Goal: Find contact information: Find contact information

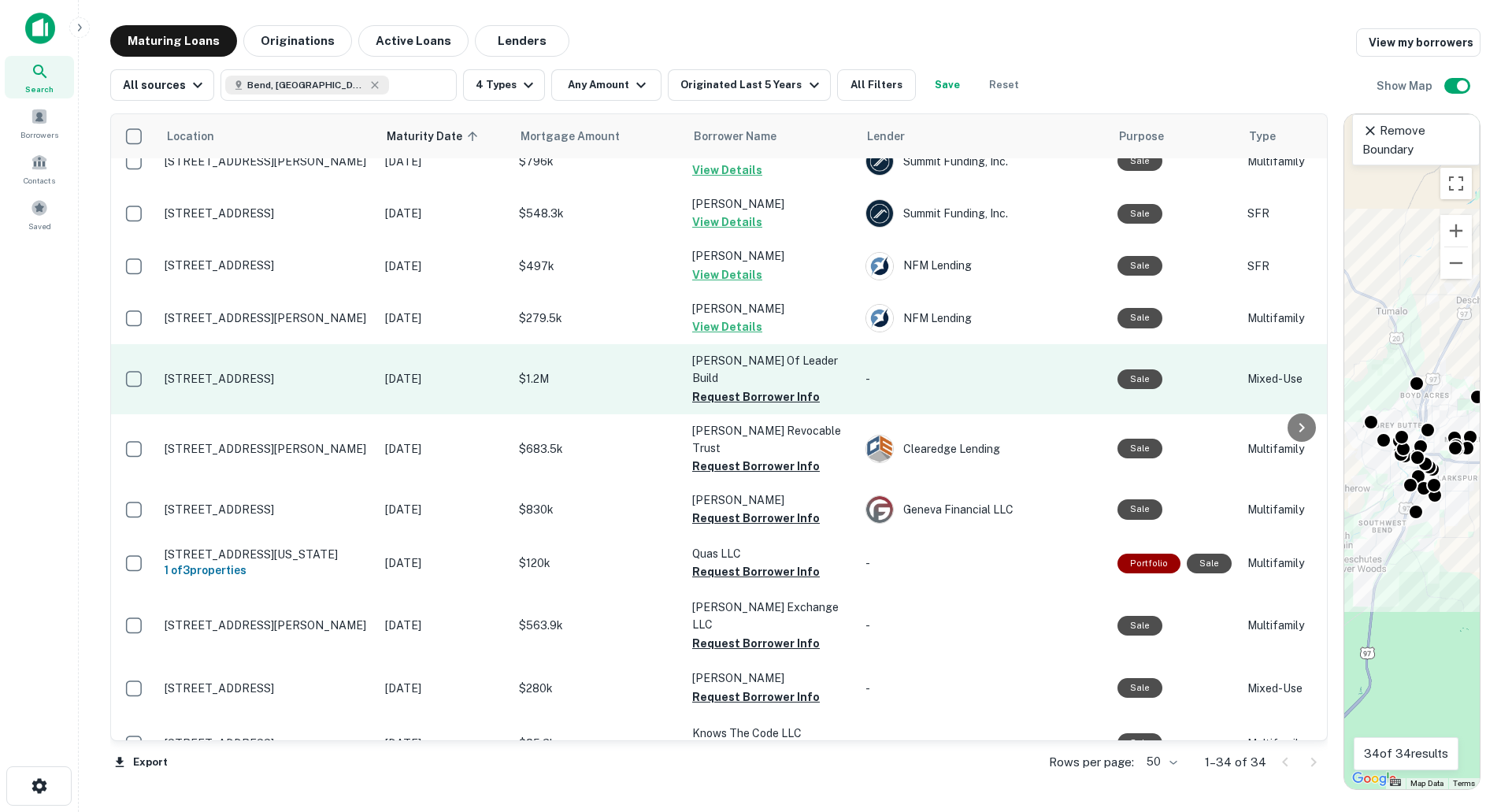
scroll to position [394, 0]
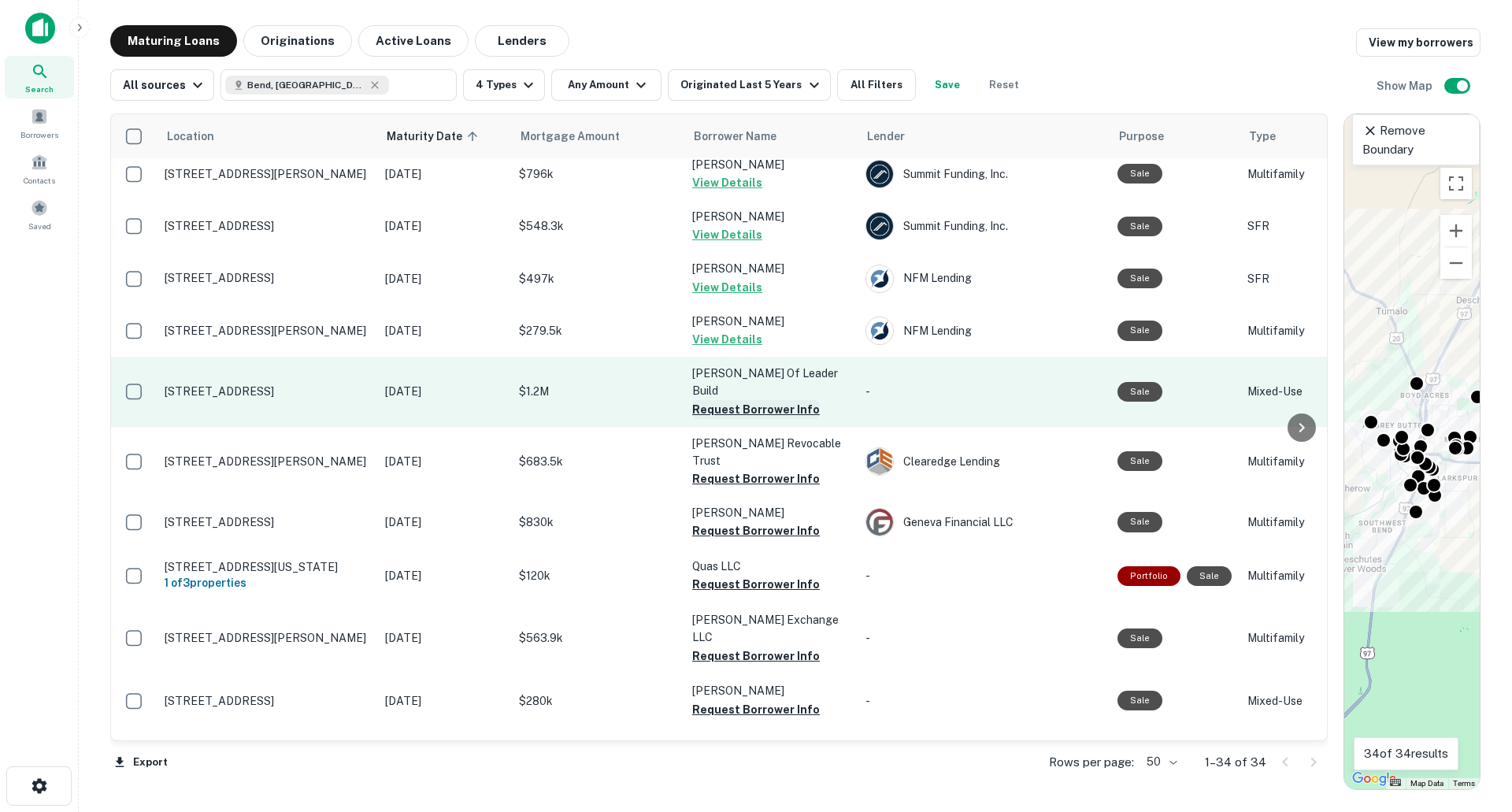
click at [775, 400] on button "Request Borrower Info" at bounding box center [755, 409] width 127 height 19
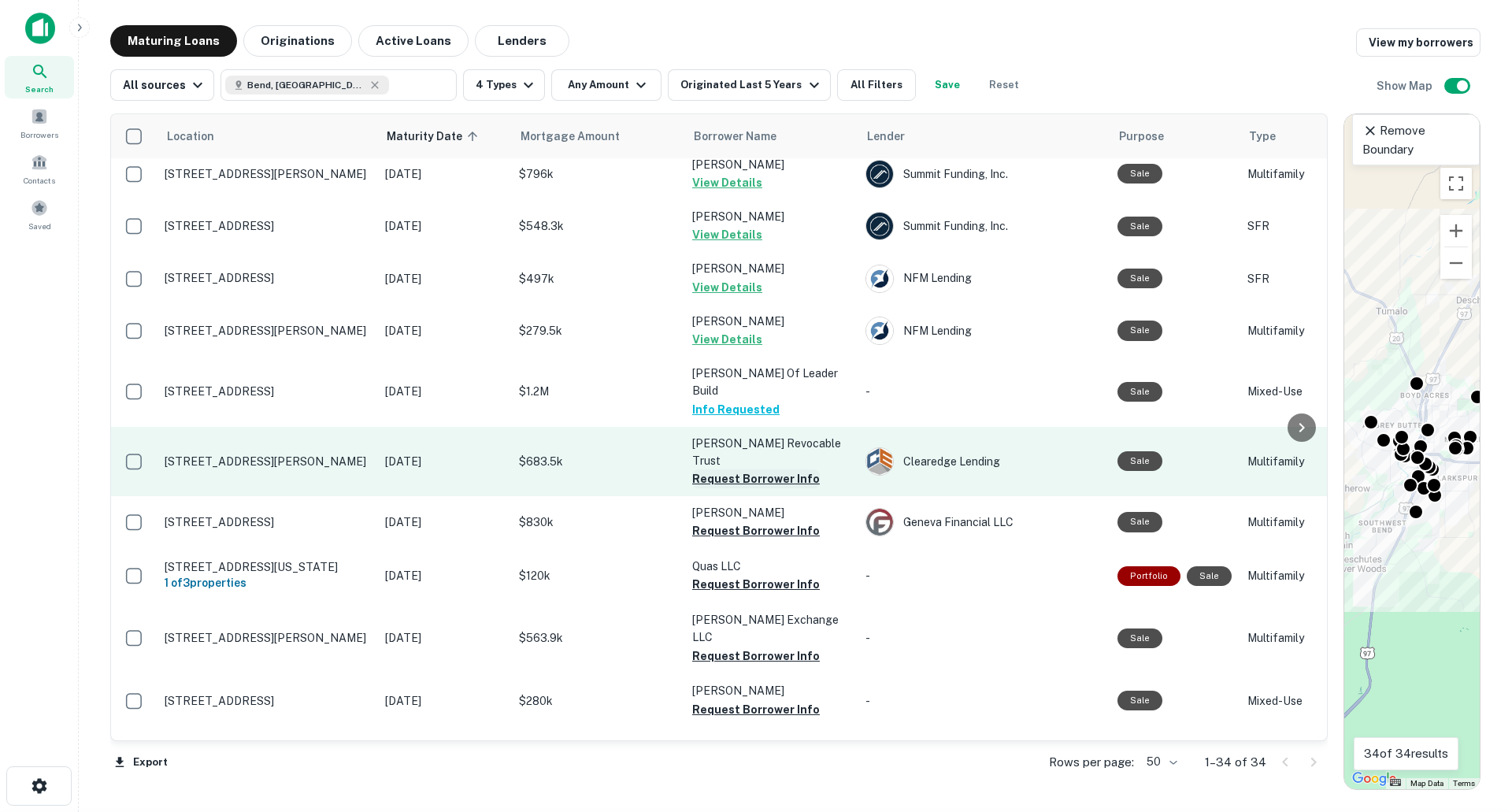
click at [741, 470] on button "Request Borrower Info" at bounding box center [755, 479] width 127 height 19
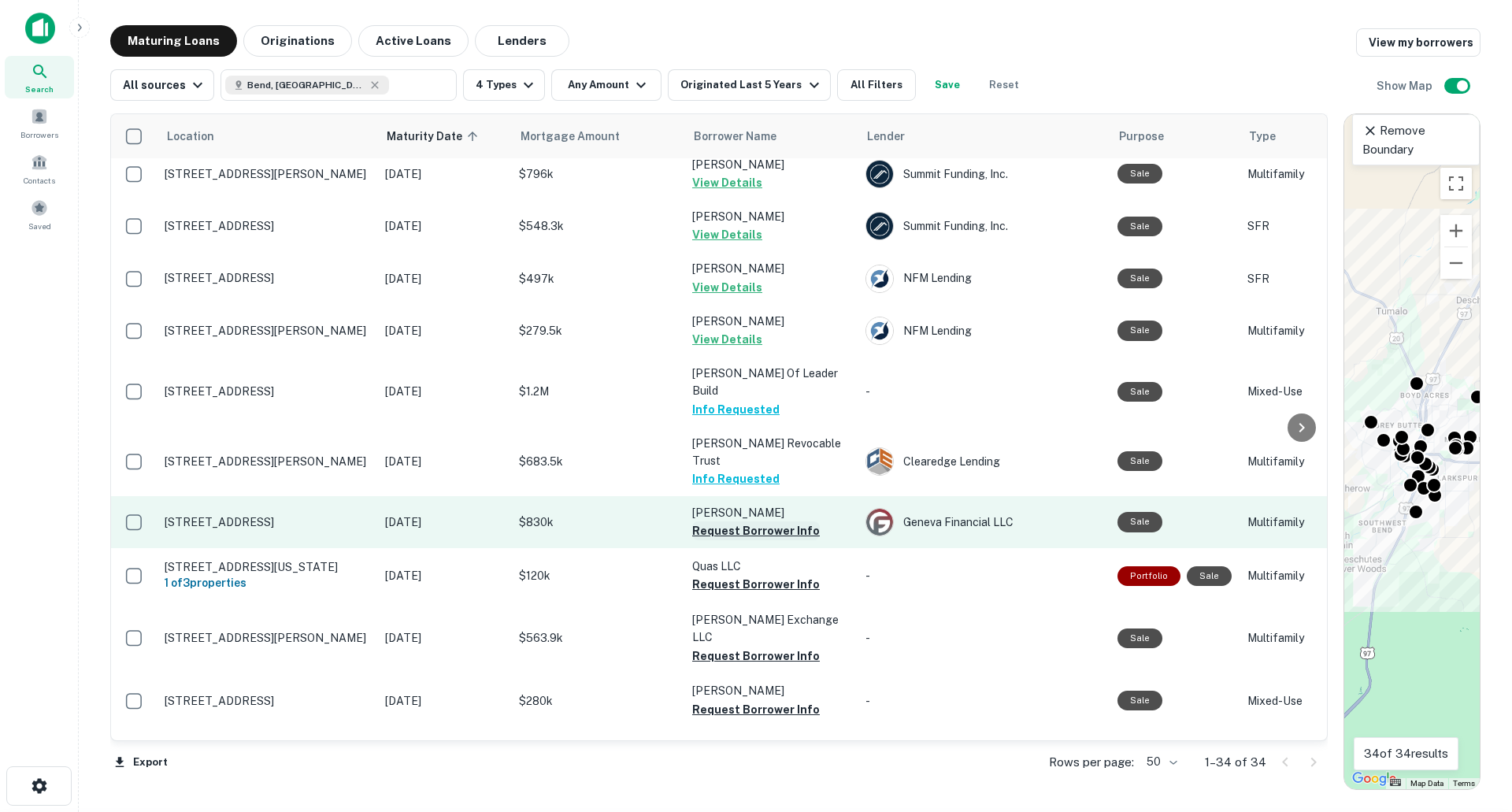
click at [734, 522] on button "Request Borrower Info" at bounding box center [755, 531] width 127 height 19
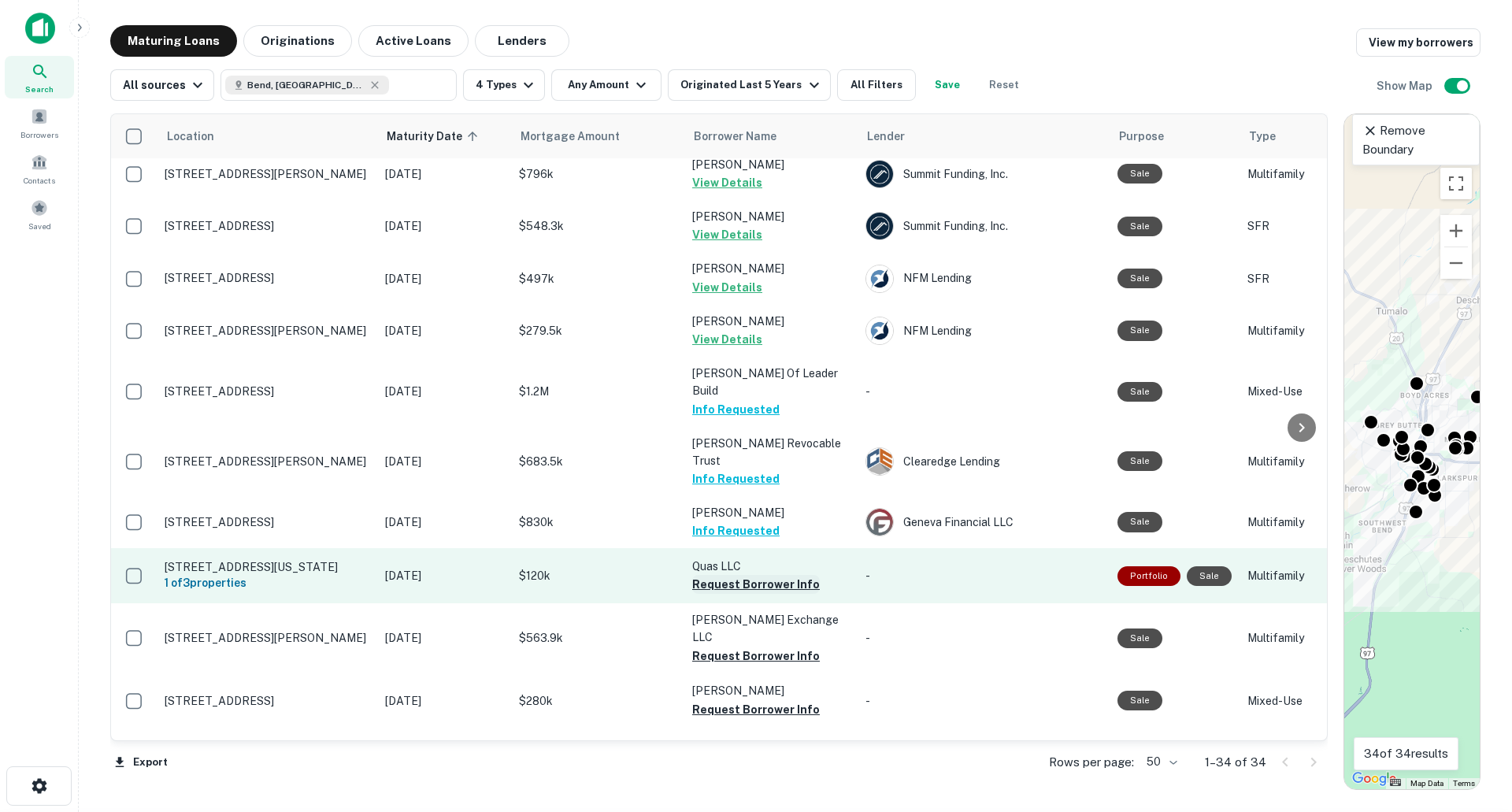
click at [736, 575] on button "Request Borrower Info" at bounding box center [755, 584] width 127 height 19
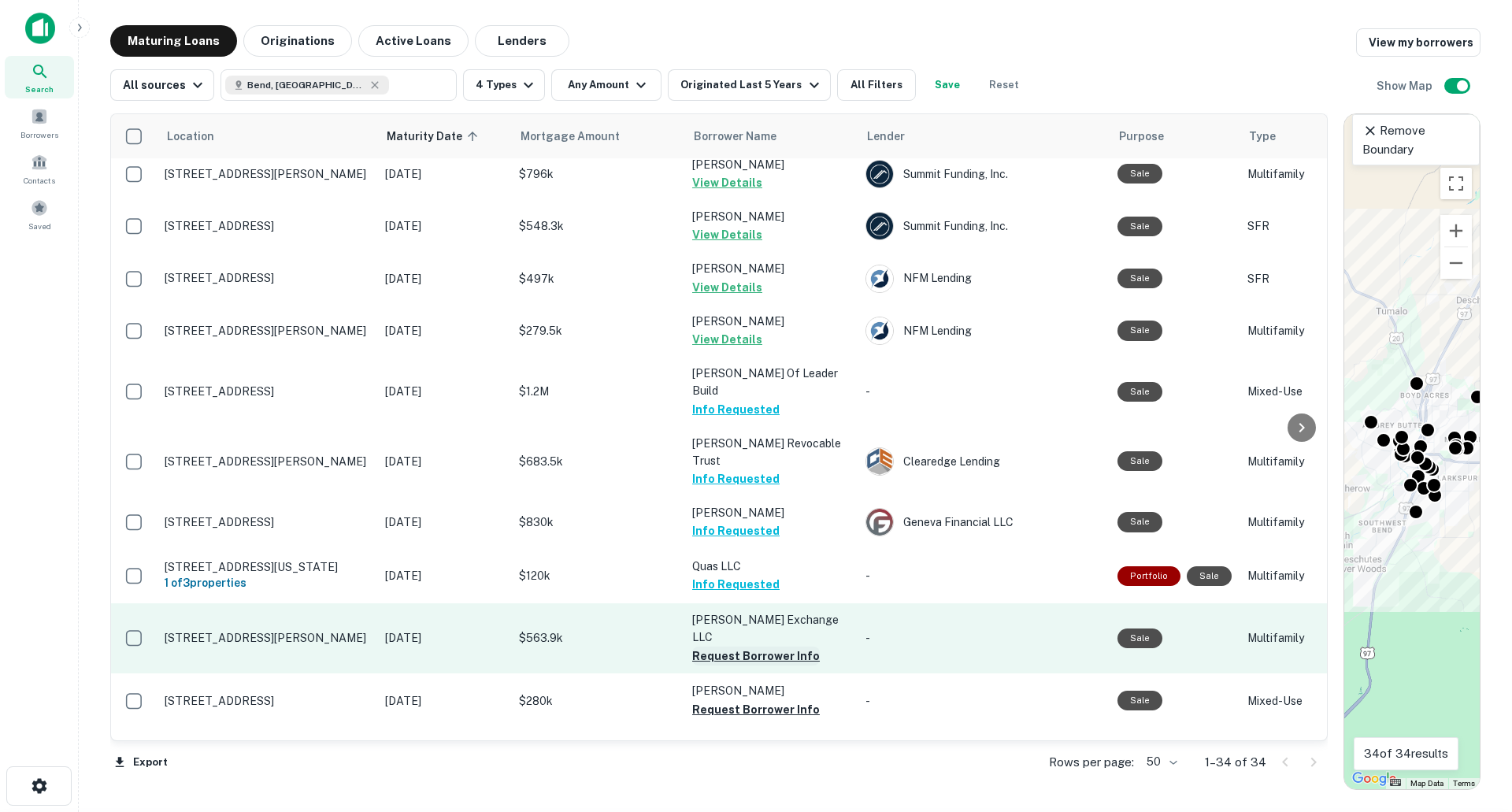
click at [740, 646] on button "Request Borrower Info" at bounding box center [755, 655] width 127 height 19
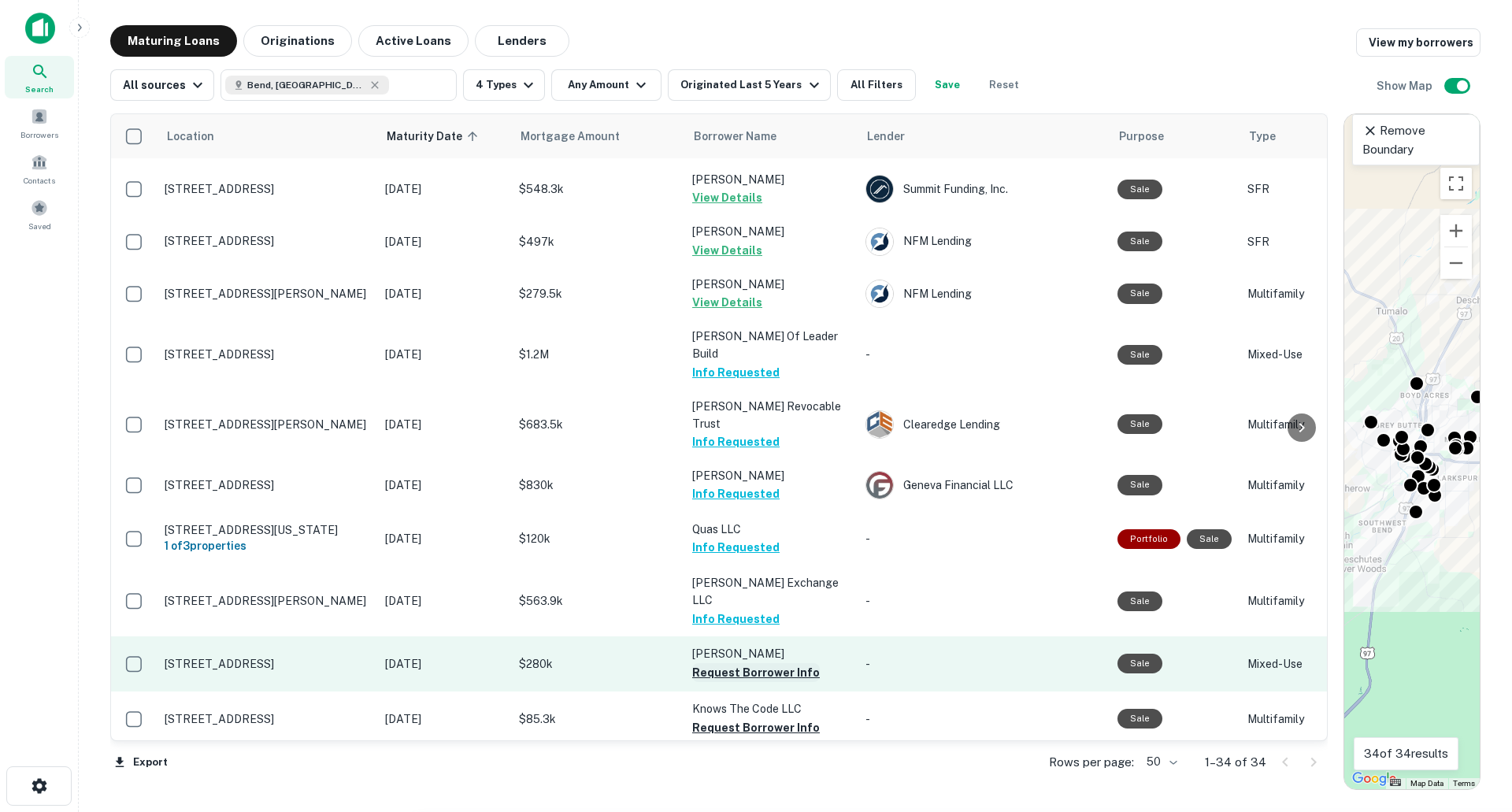
scroll to position [472, 0]
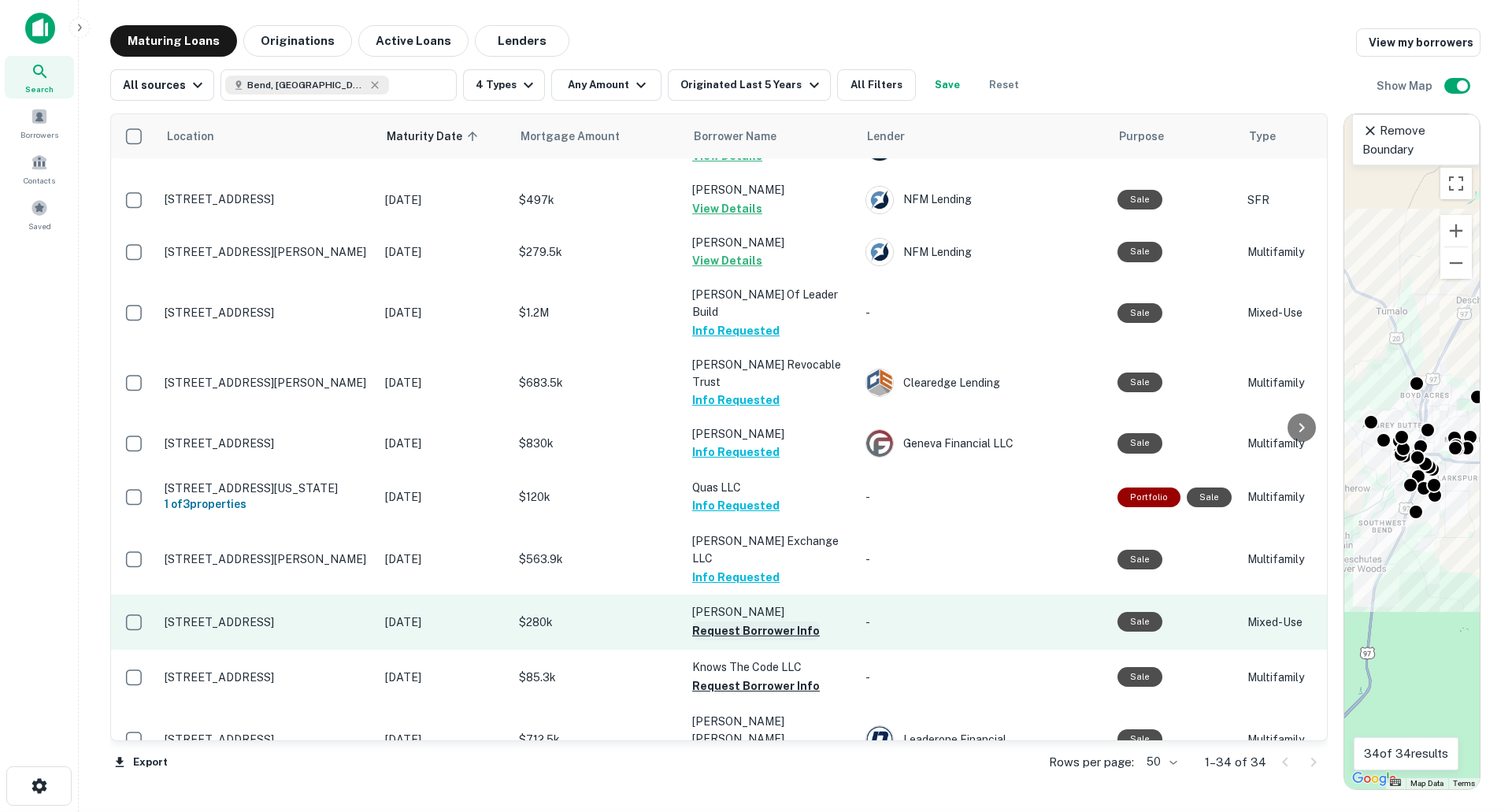
click at [738, 622] on button "Request Borrower Info" at bounding box center [755, 631] width 127 height 19
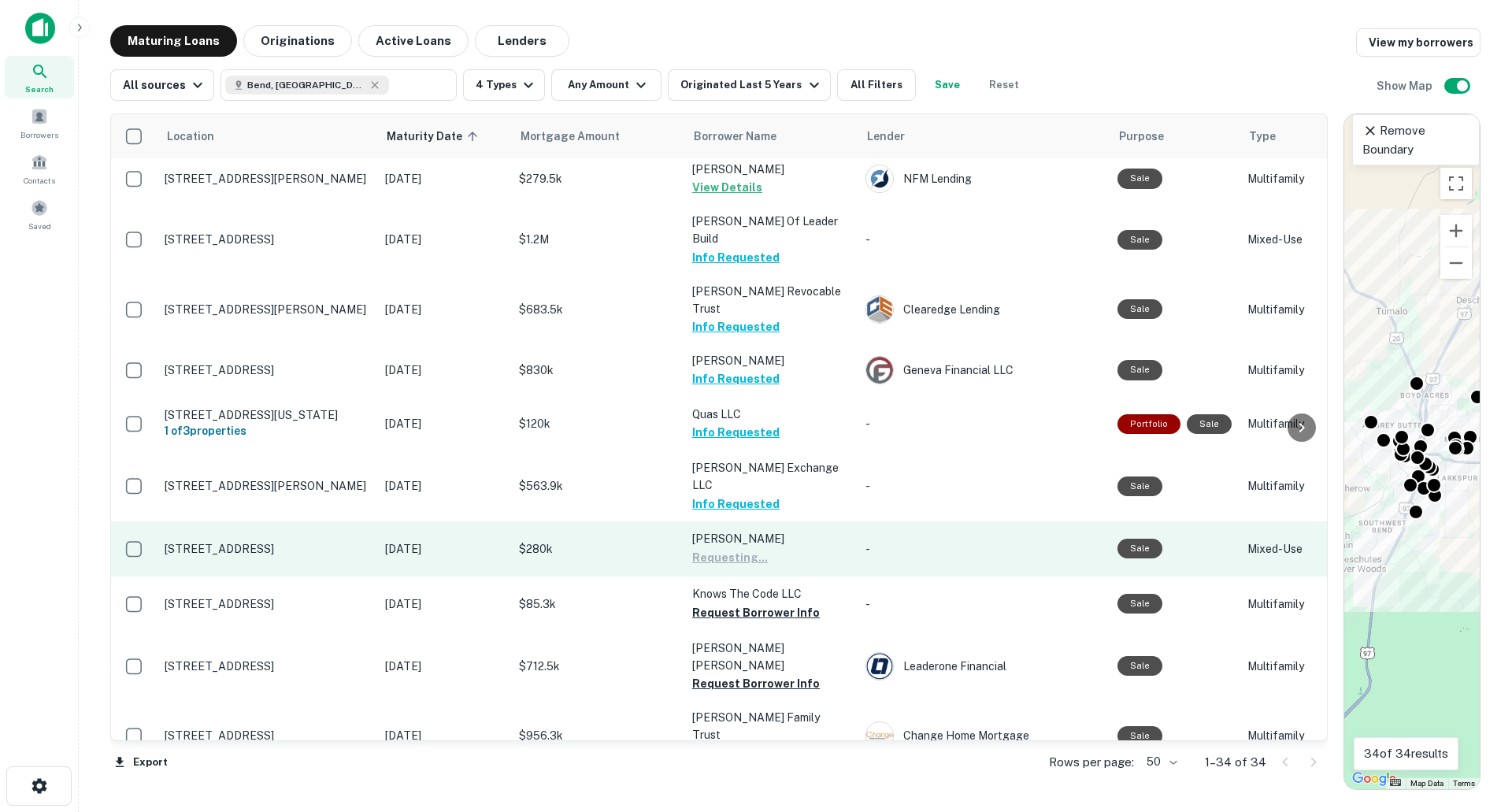
scroll to position [551, 0]
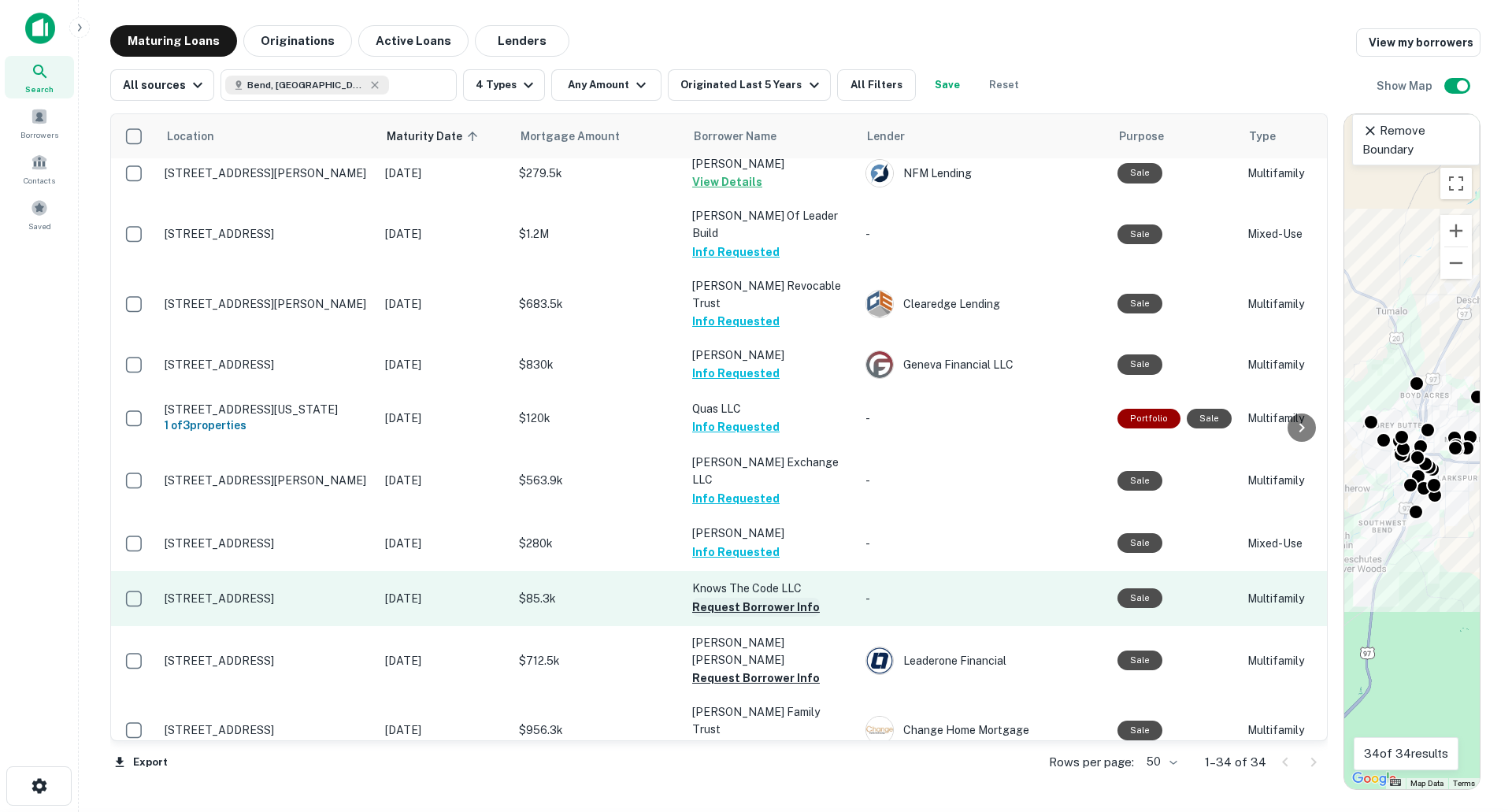
click at [738, 598] on button "Request Borrower Info" at bounding box center [755, 607] width 127 height 19
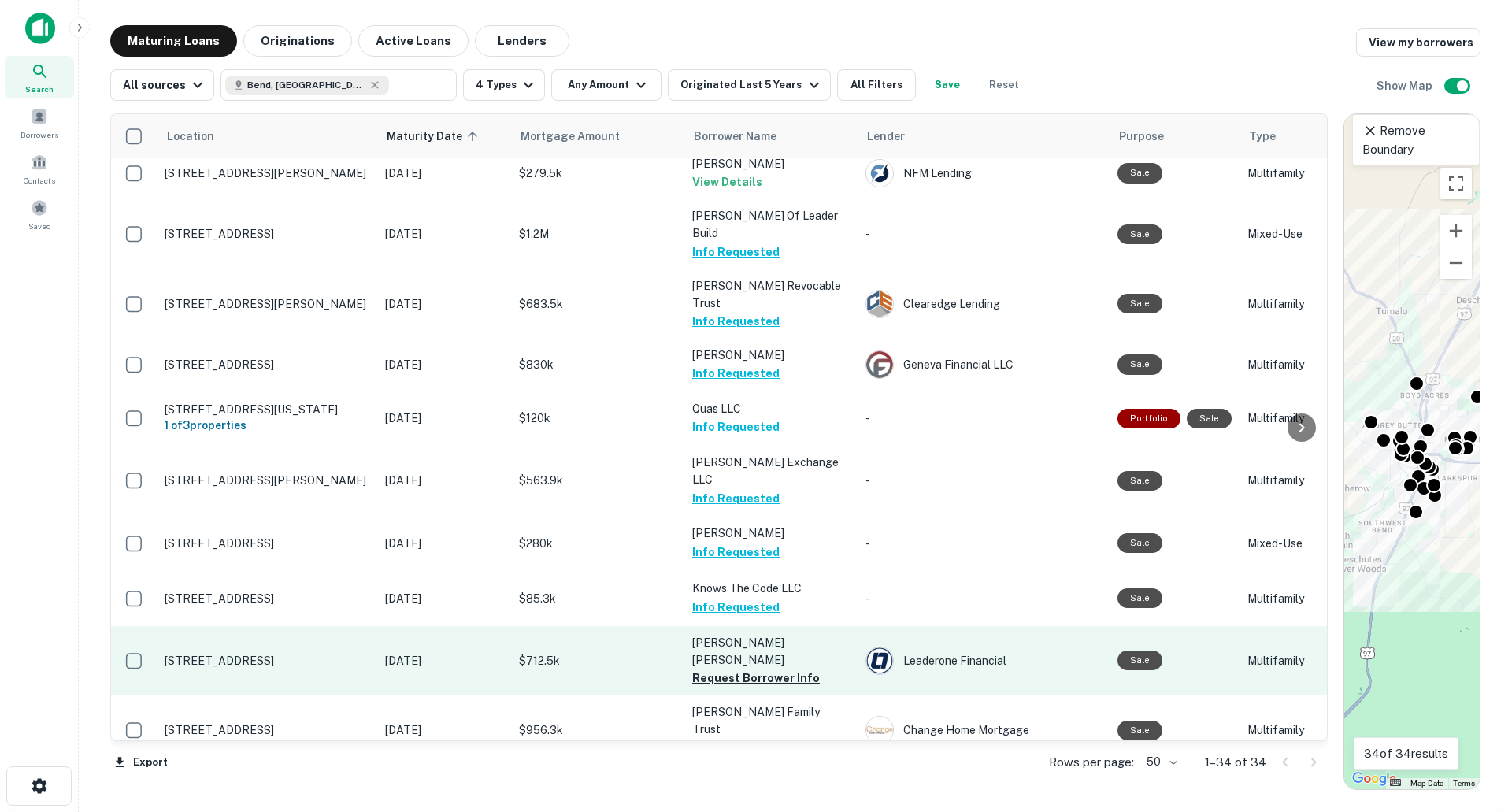
click at [737, 668] on button "Request Borrower Info" at bounding box center [755, 677] width 127 height 19
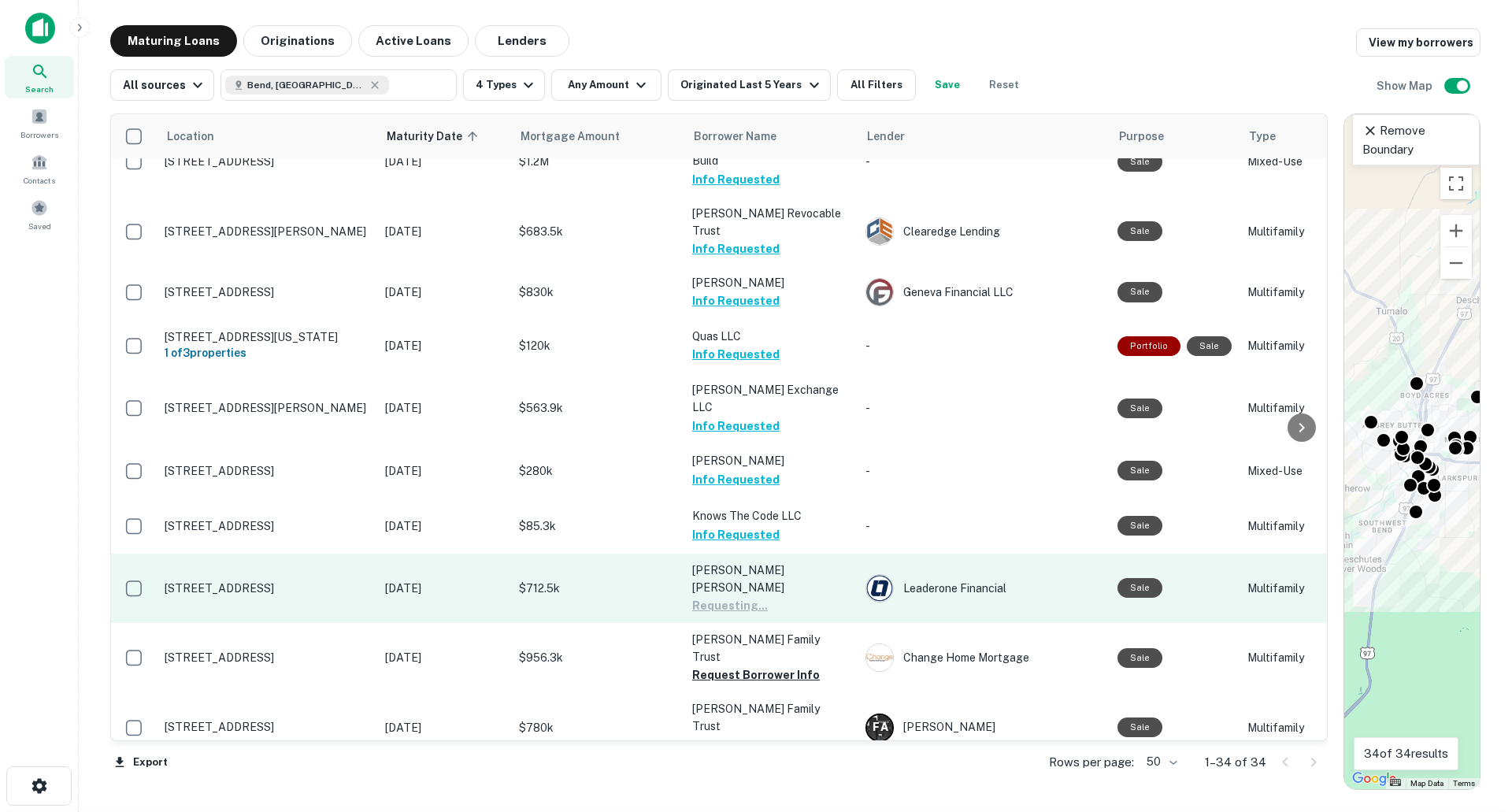
scroll to position [630, 0]
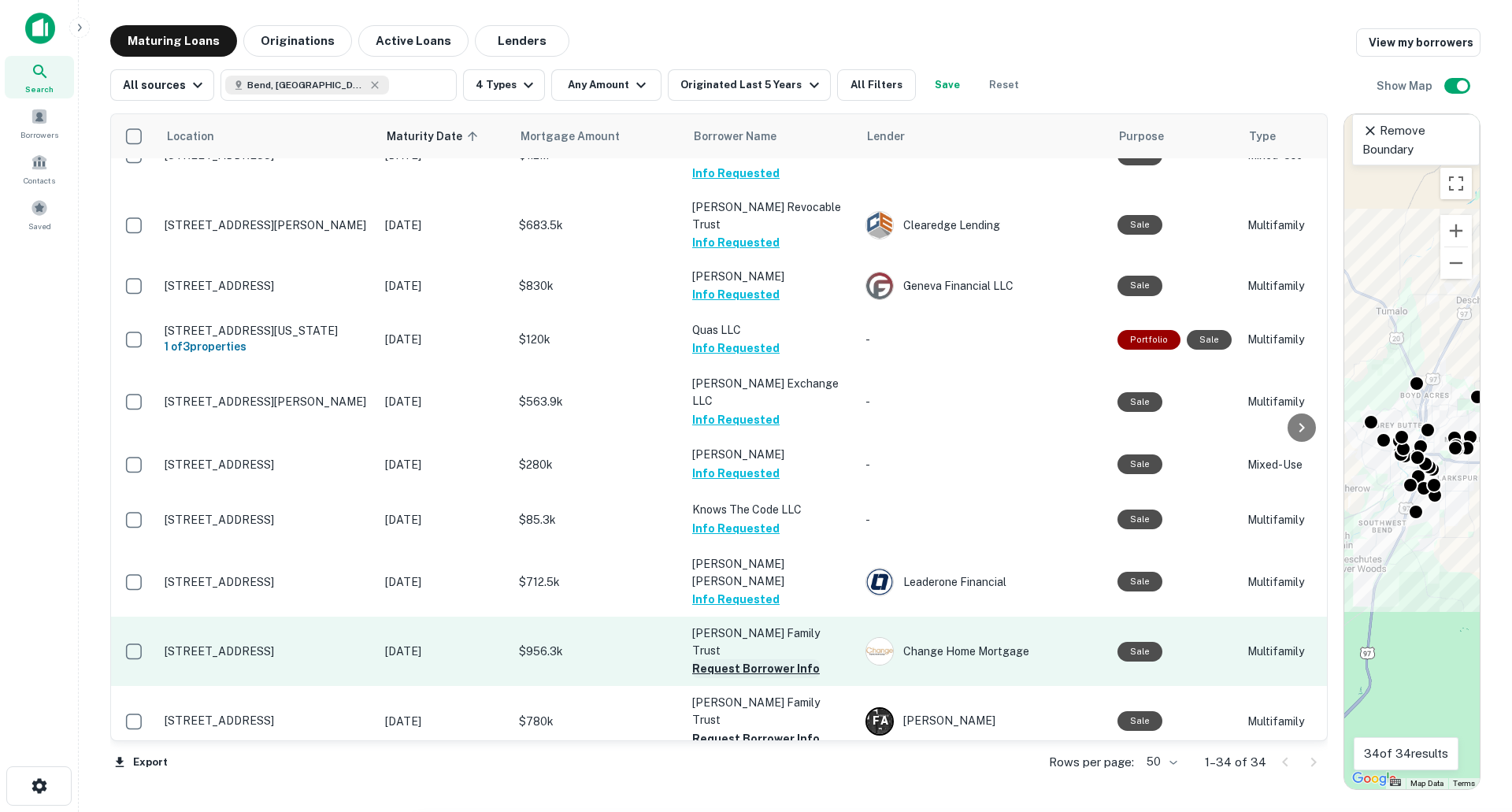
click at [741, 659] on button "Request Borrower Info" at bounding box center [755, 668] width 127 height 19
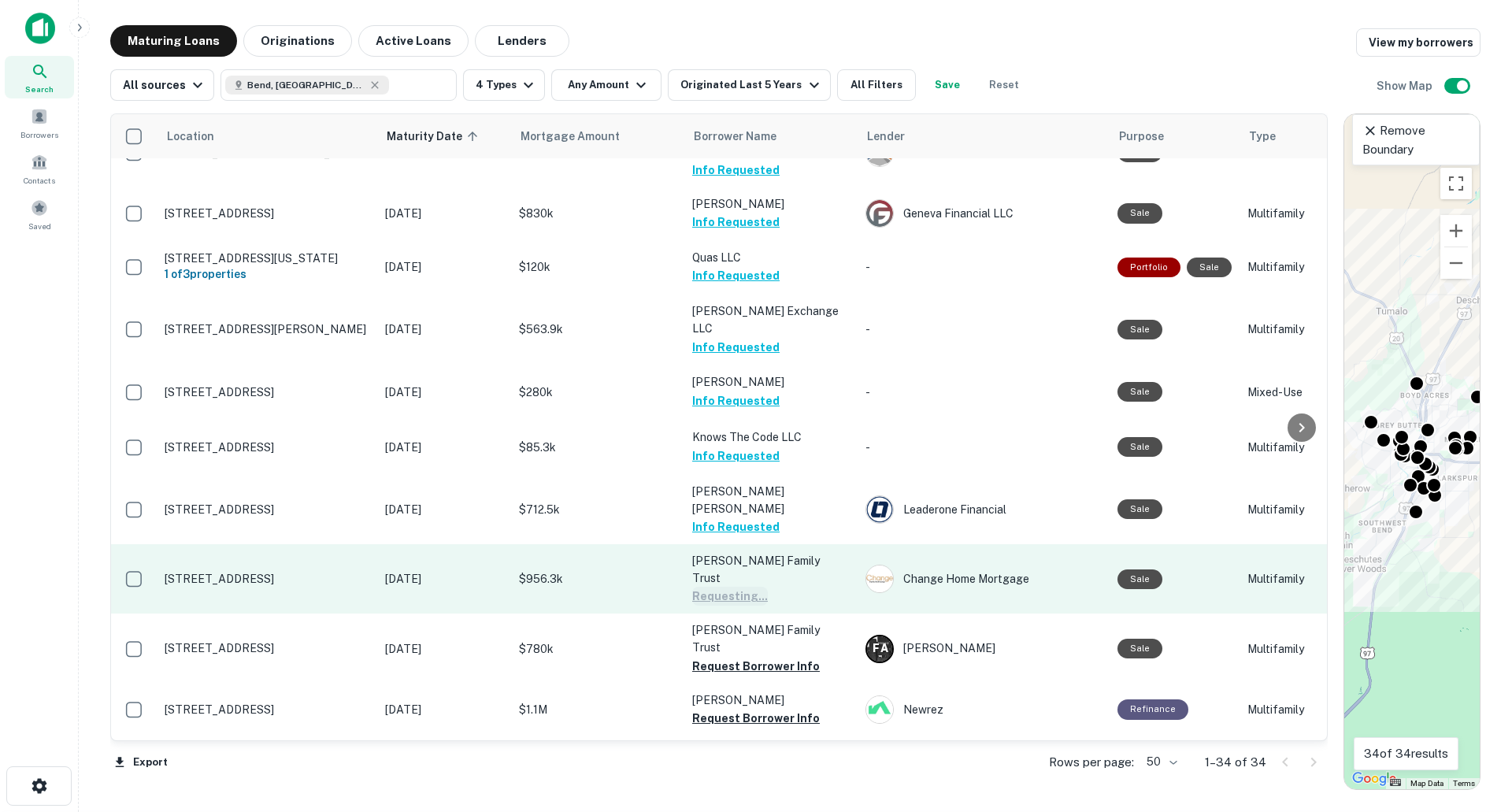
scroll to position [709, 0]
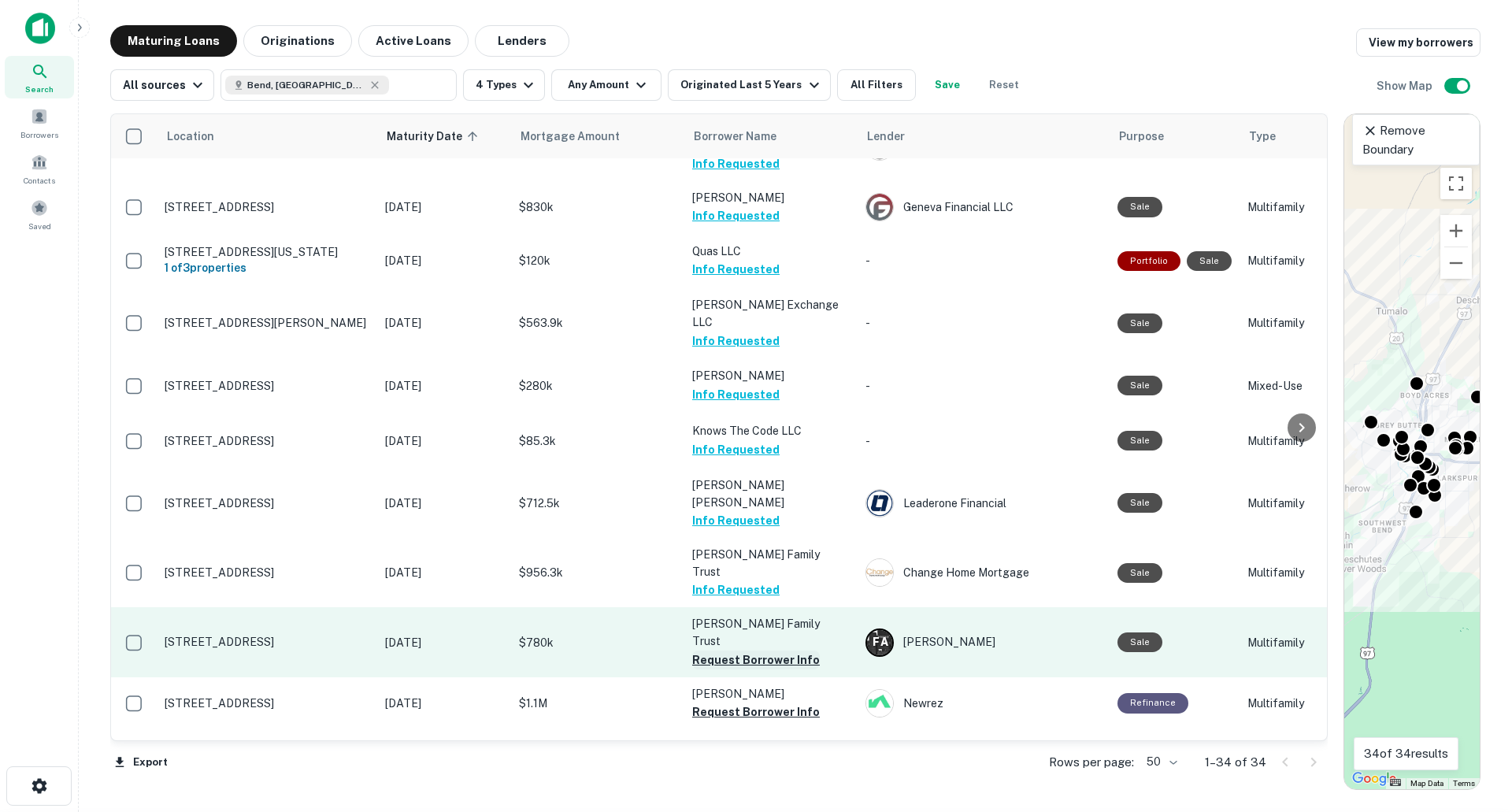
click at [740, 651] on button "Request Borrower Info" at bounding box center [755, 660] width 127 height 19
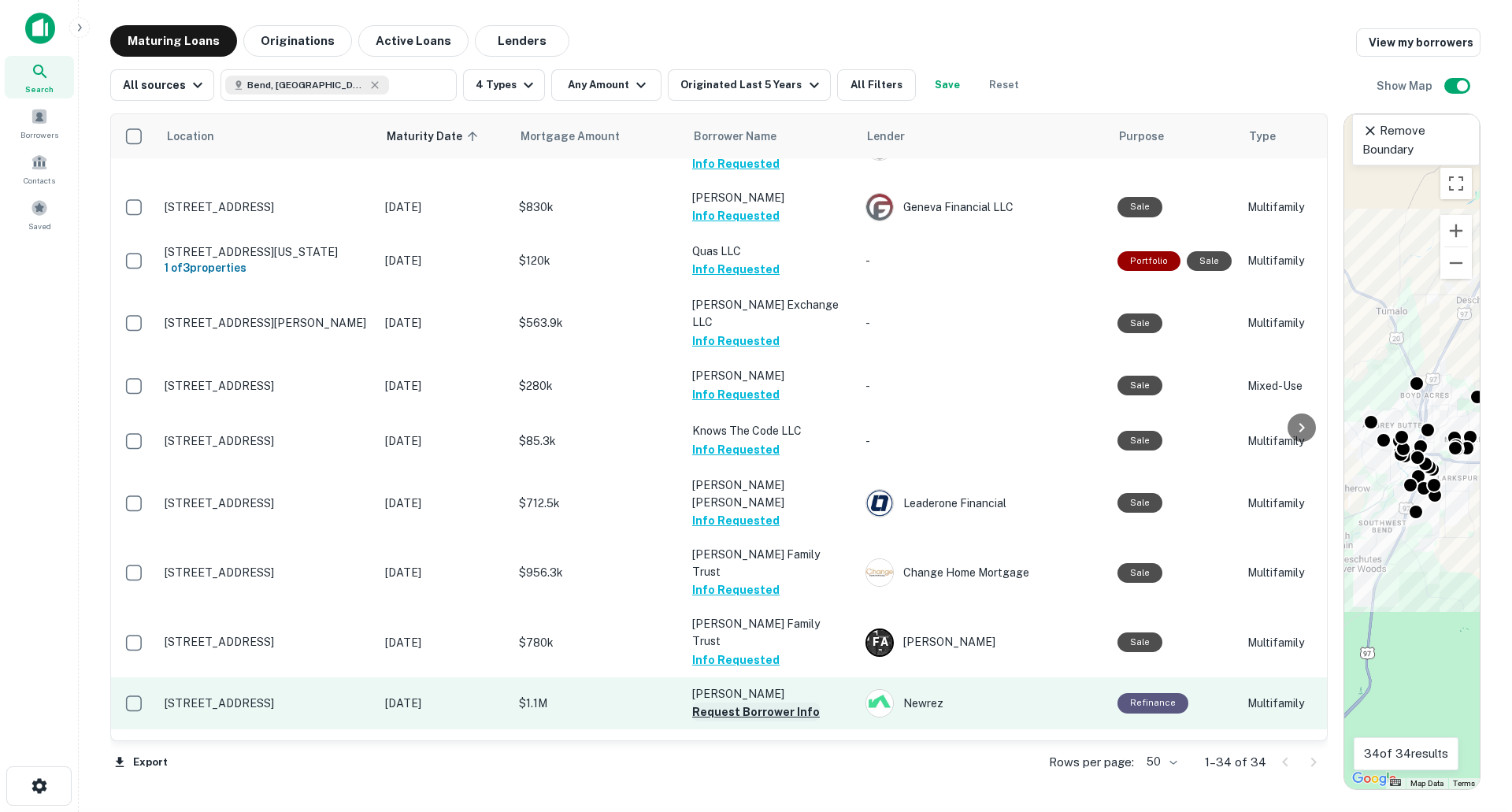
click at [772, 702] on button "Request Borrower Info" at bounding box center [755, 711] width 127 height 19
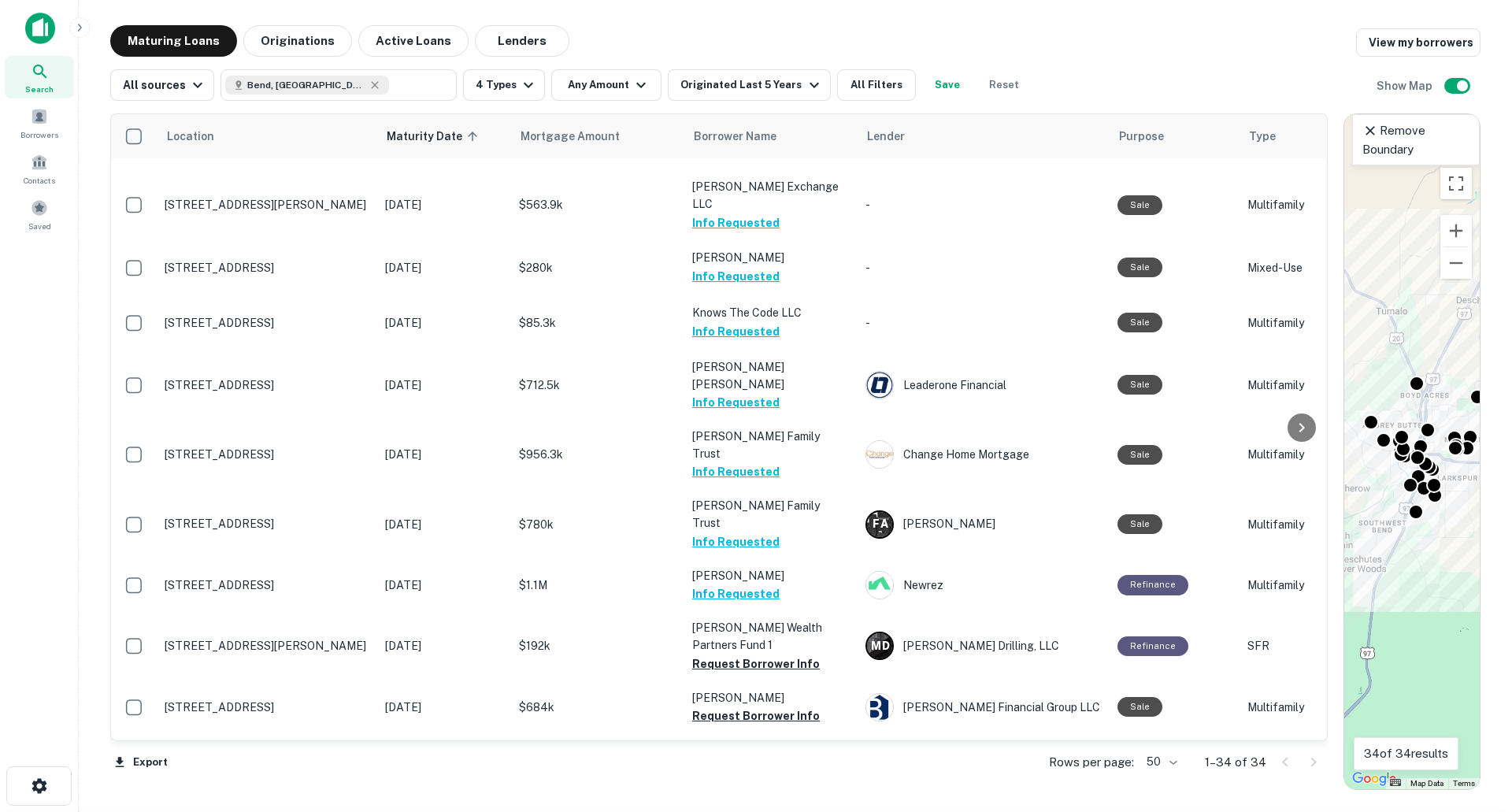
scroll to position [945, 0]
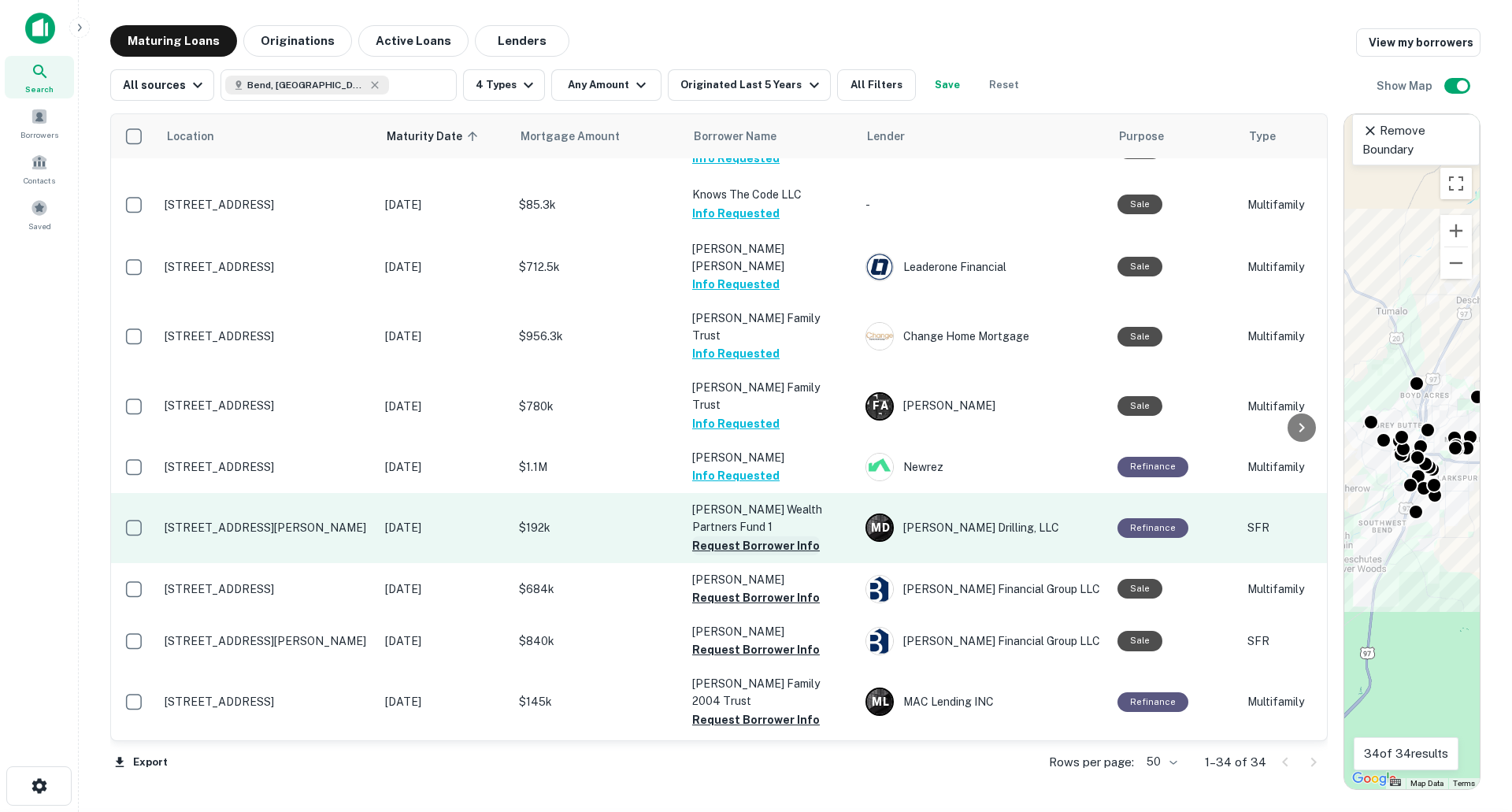
click at [753, 536] on button "Request Borrower Info" at bounding box center [755, 546] width 127 height 19
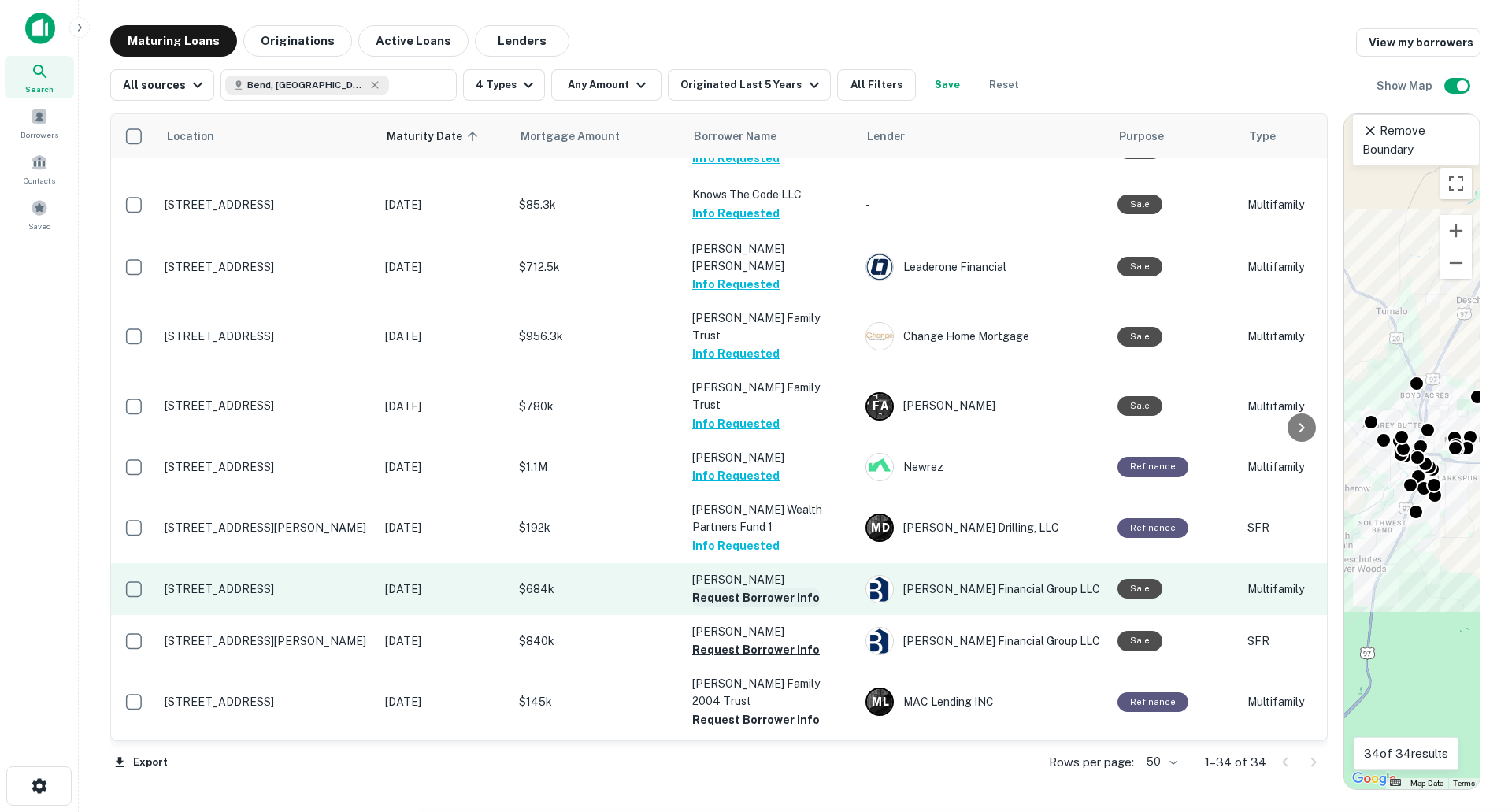
click at [759, 589] on button "Request Borrower Info" at bounding box center [755, 598] width 127 height 19
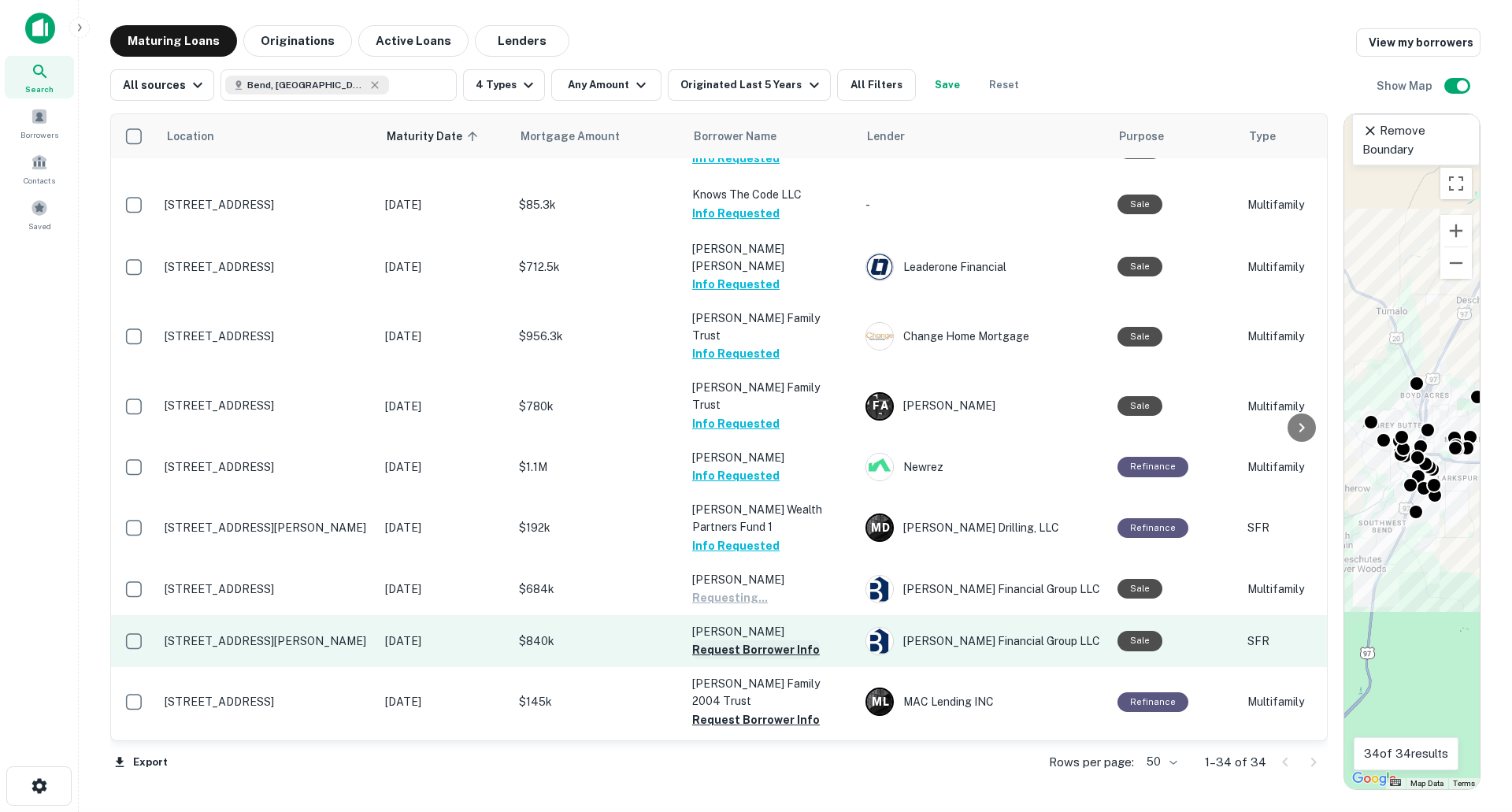
click at [752, 640] on button "Request Borrower Info" at bounding box center [755, 649] width 127 height 19
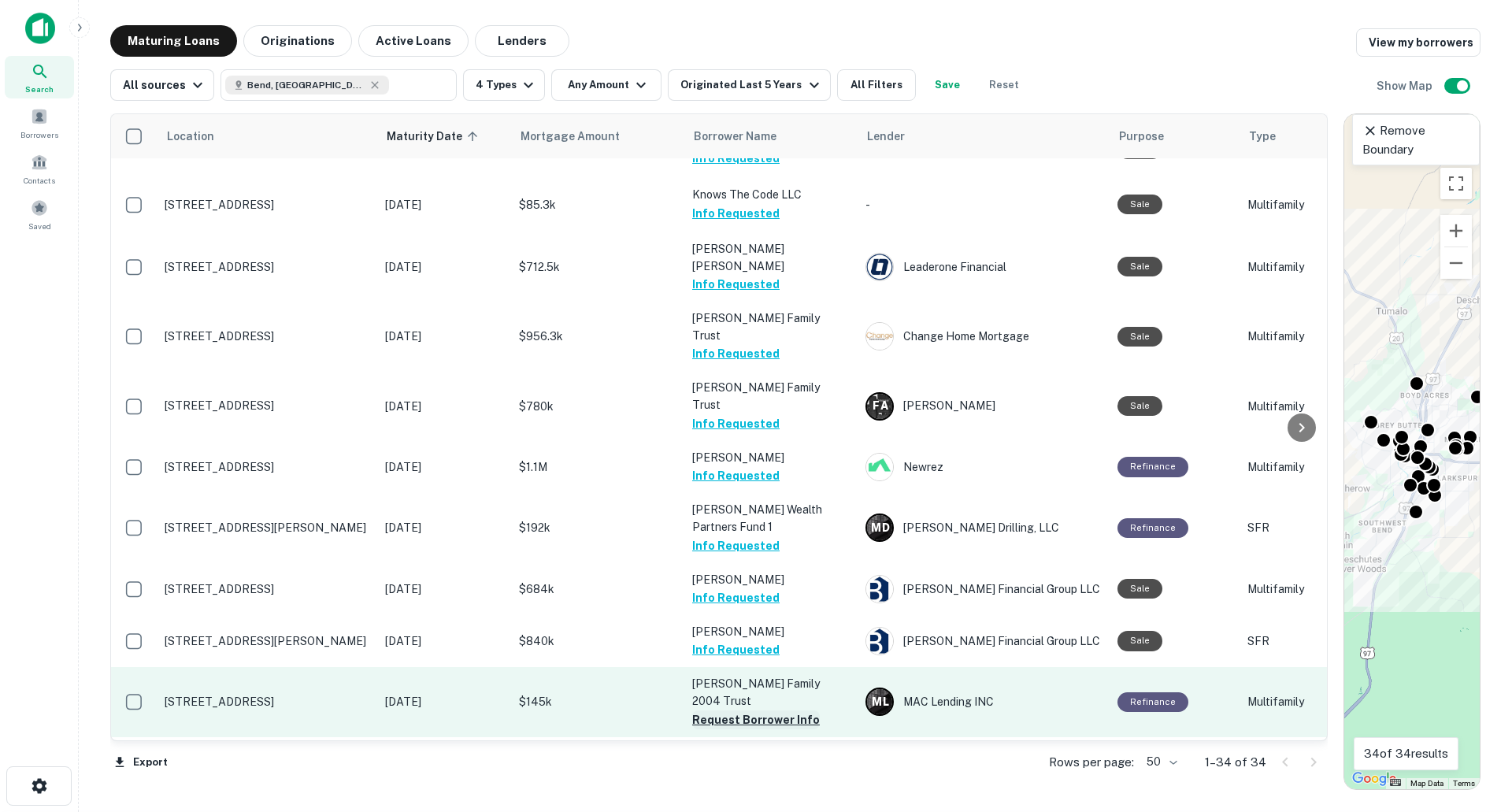
click at [757, 710] on button "Request Borrower Info" at bounding box center [755, 720] width 127 height 19
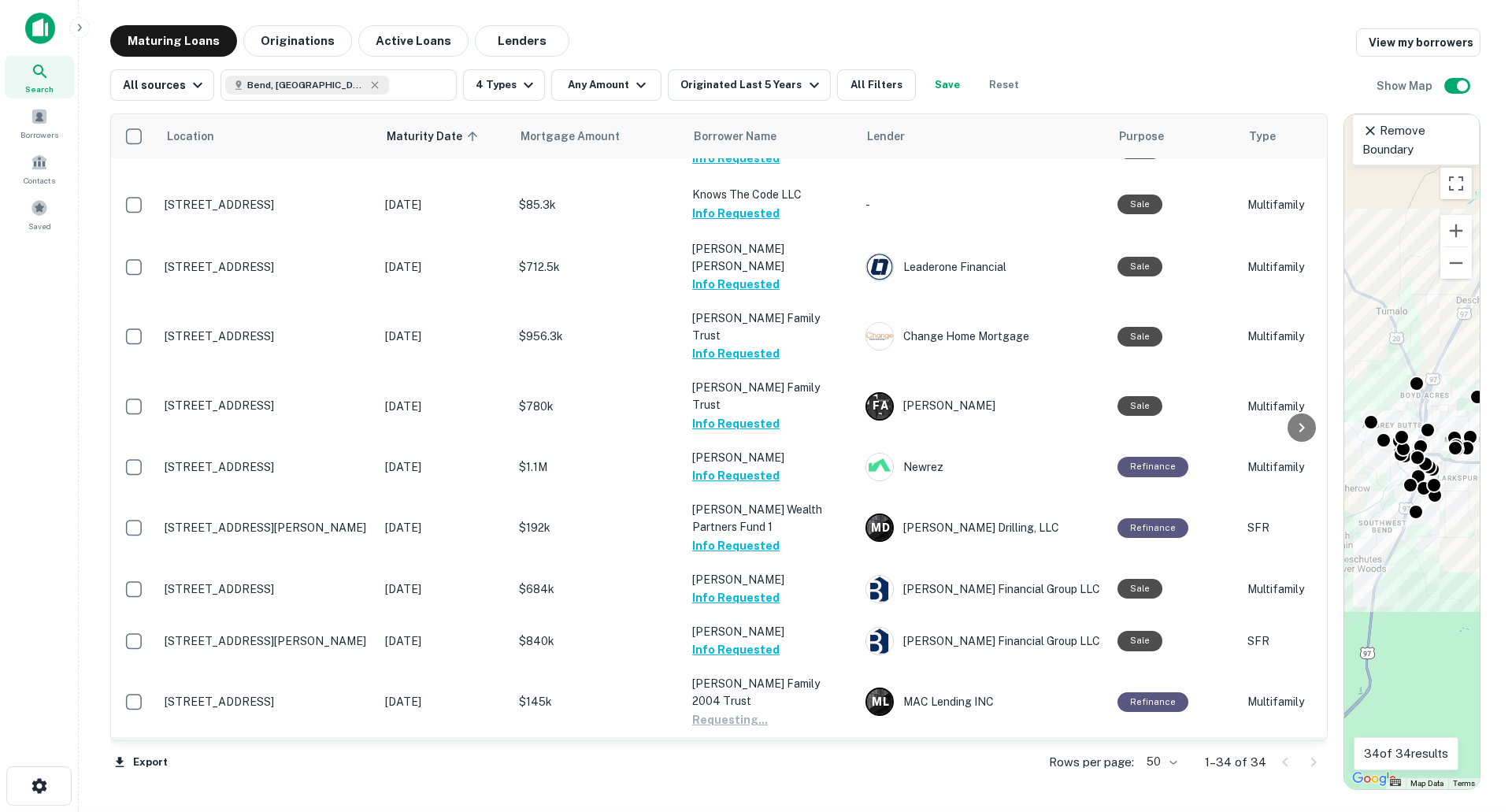
click at [761, 763] on button "Request Borrower Info" at bounding box center [755, 772] width 127 height 19
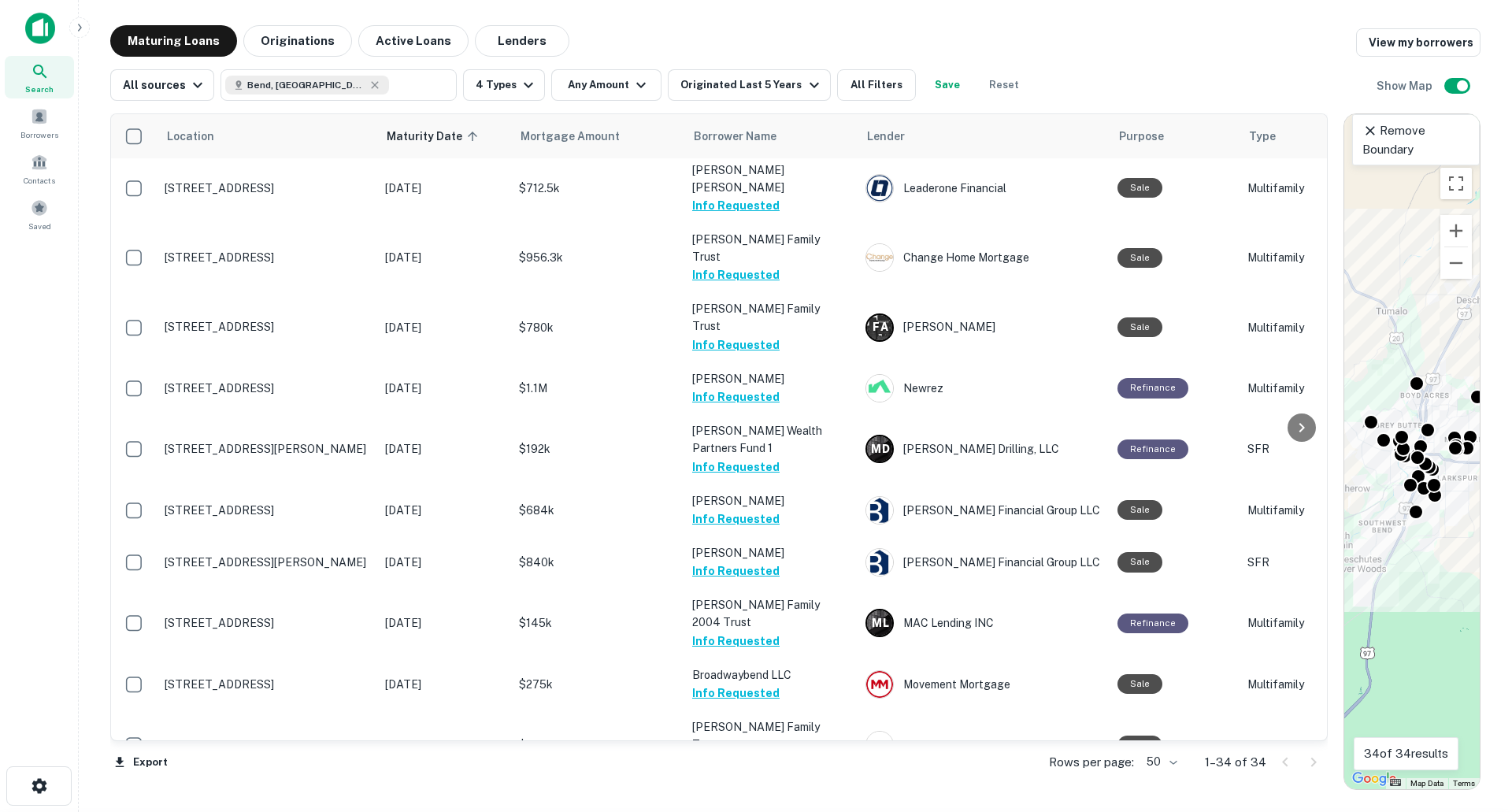
scroll to position [1102, 0]
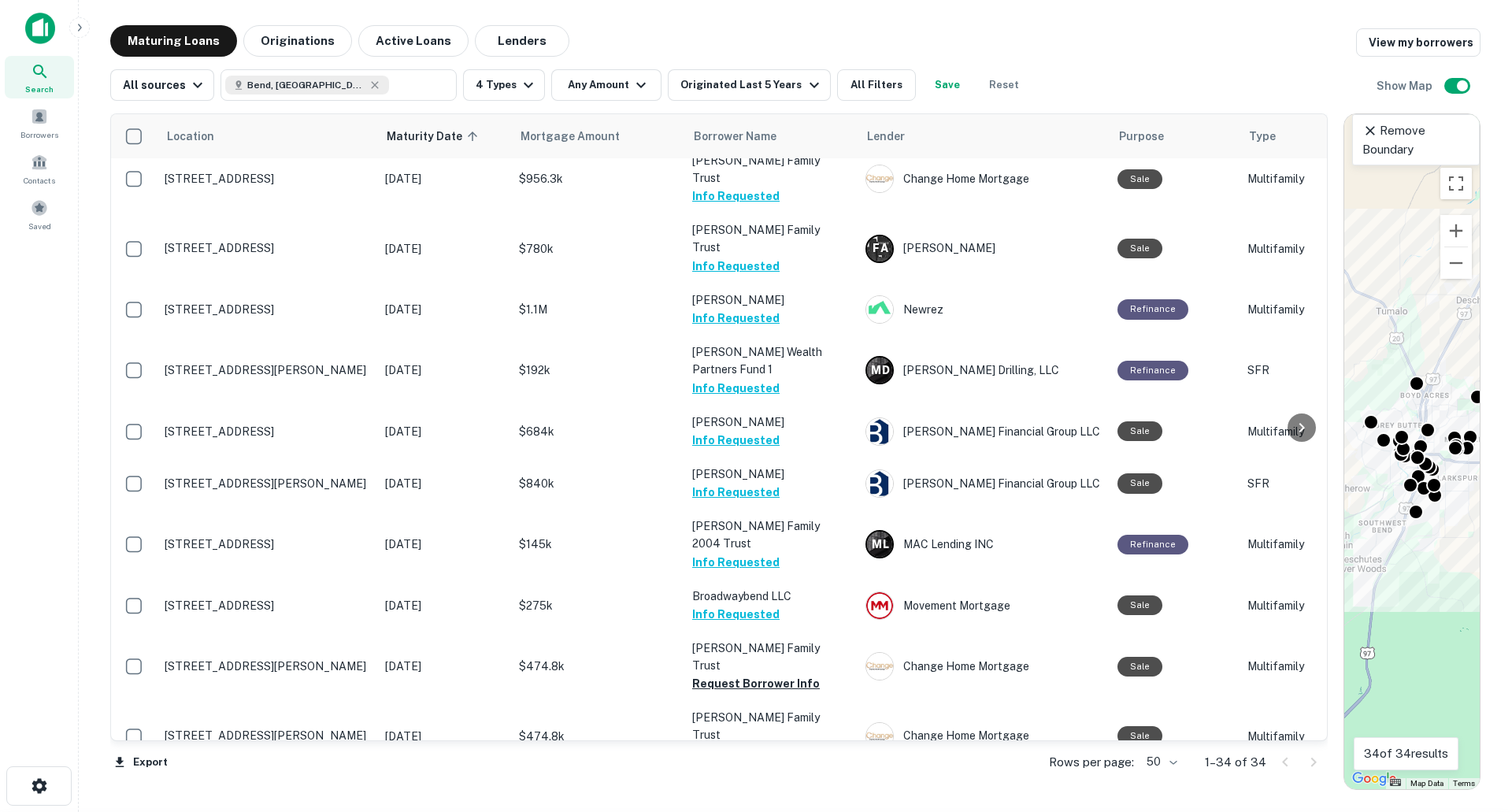
click at [736, 796] on button "Request Borrower Info" at bounding box center [755, 806] width 127 height 19
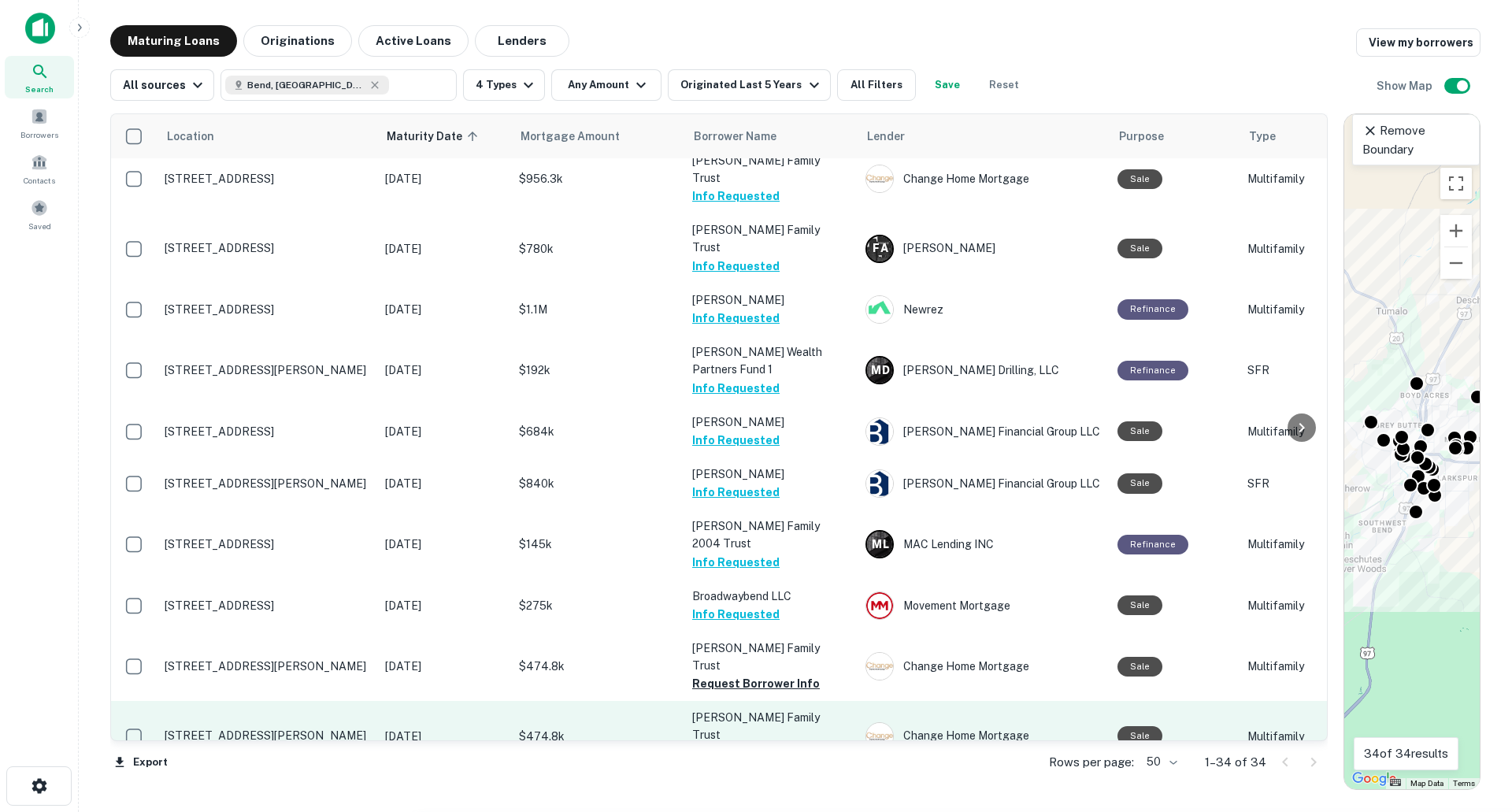
click at [795, 744] on button "Request Borrower Info" at bounding box center [755, 753] width 127 height 19
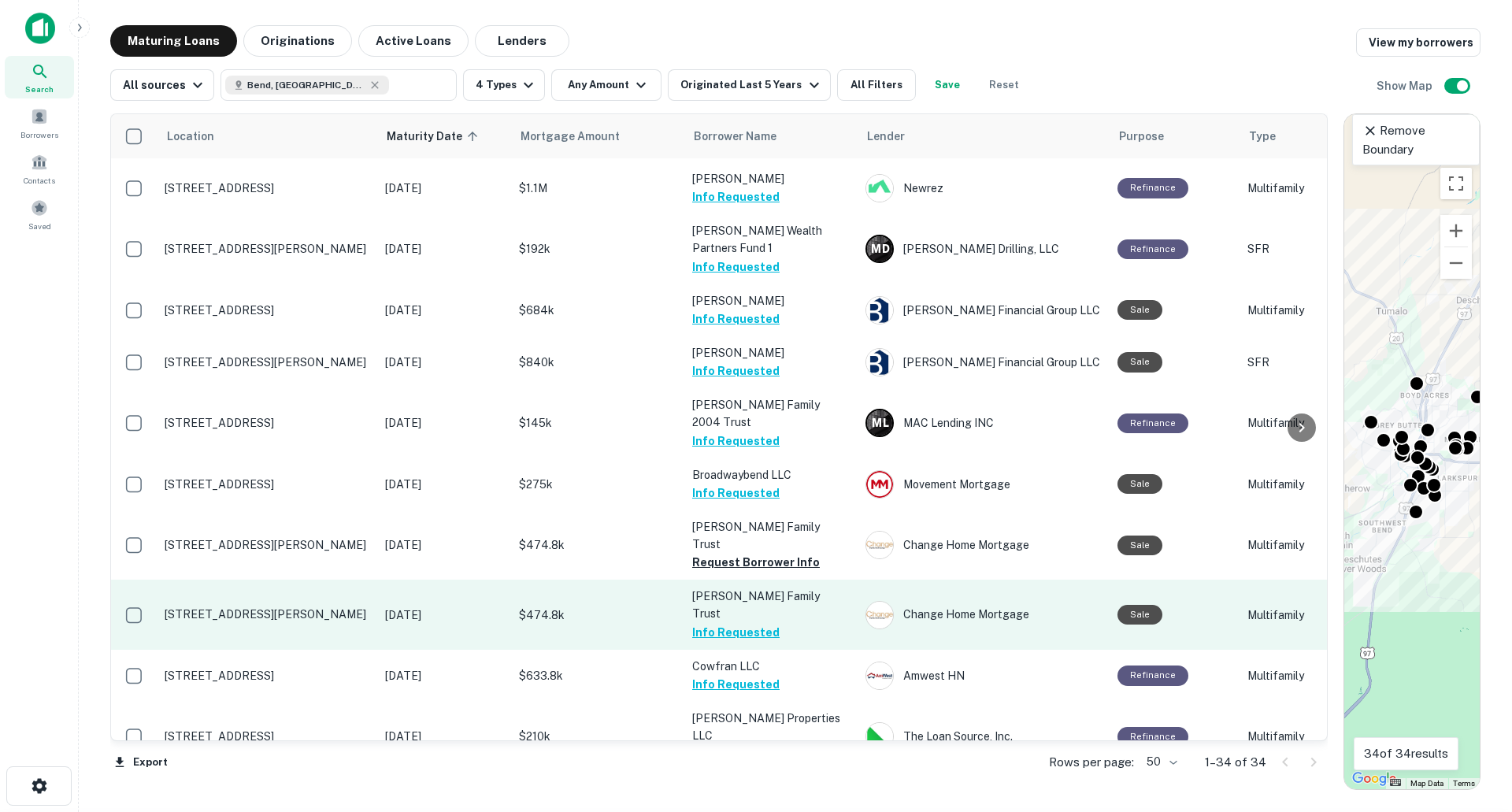
scroll to position [1244, 0]
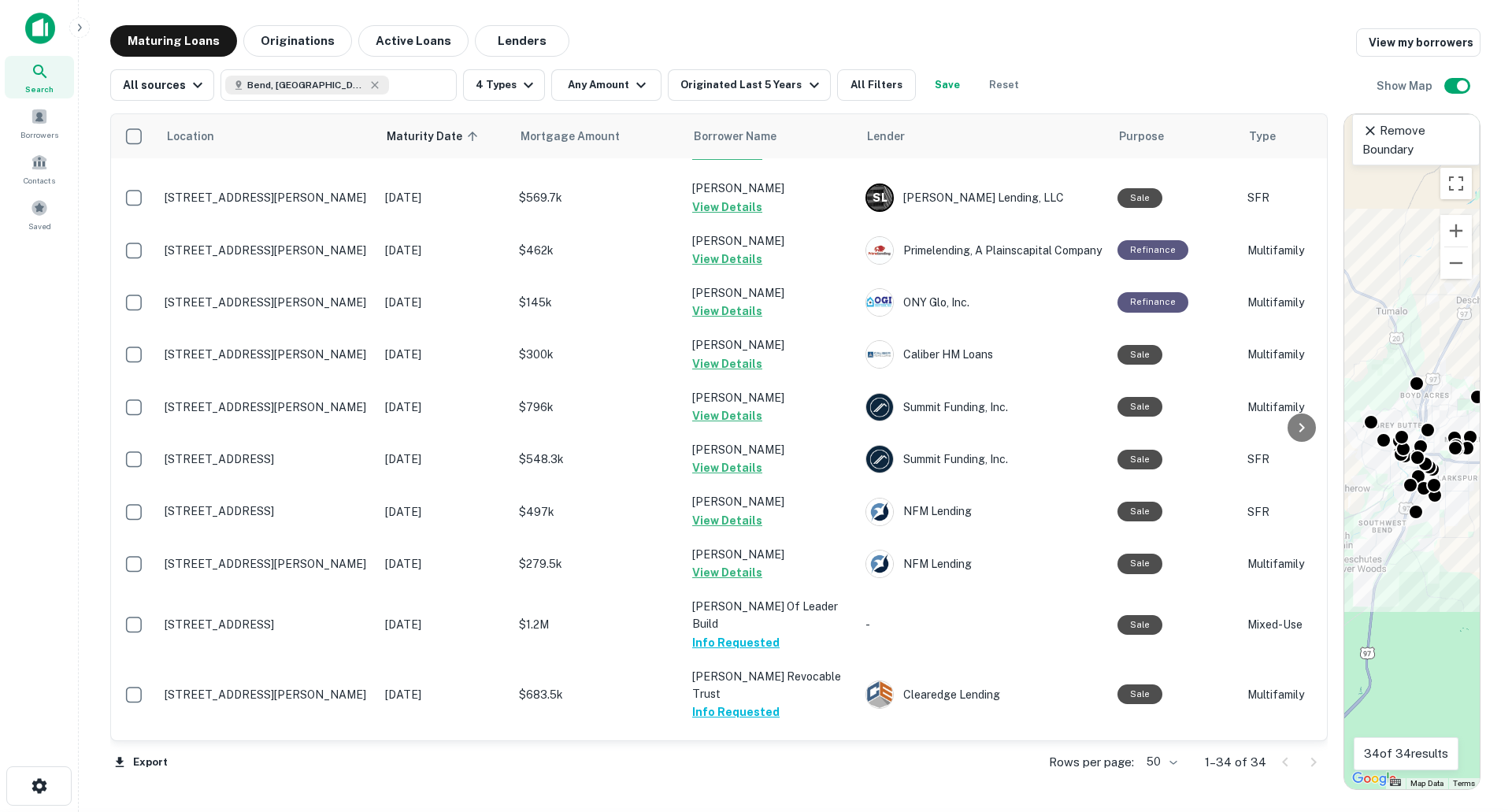
scroll to position [0, 0]
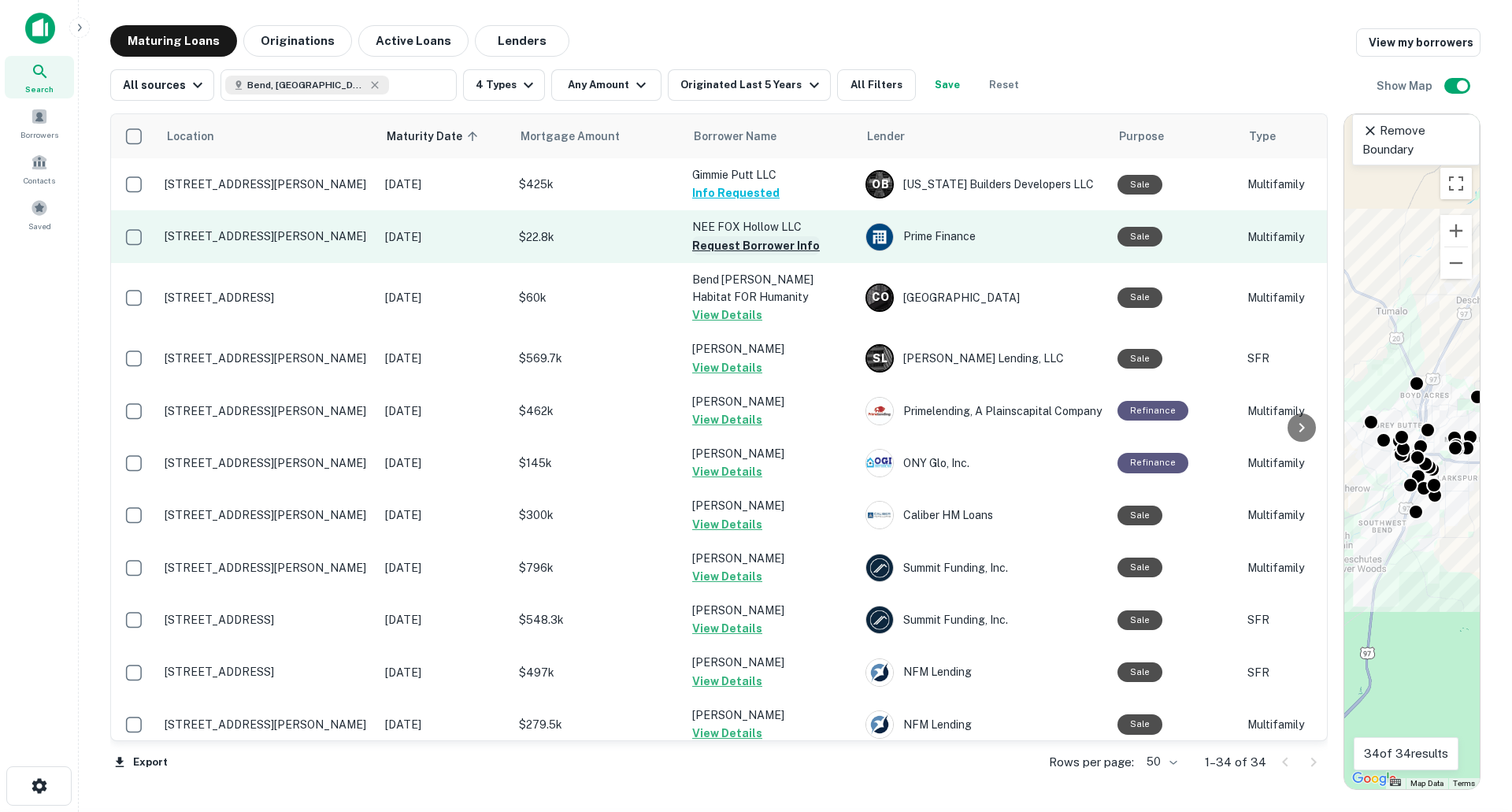
click at [777, 247] on button "Request Borrower Info" at bounding box center [755, 245] width 127 height 19
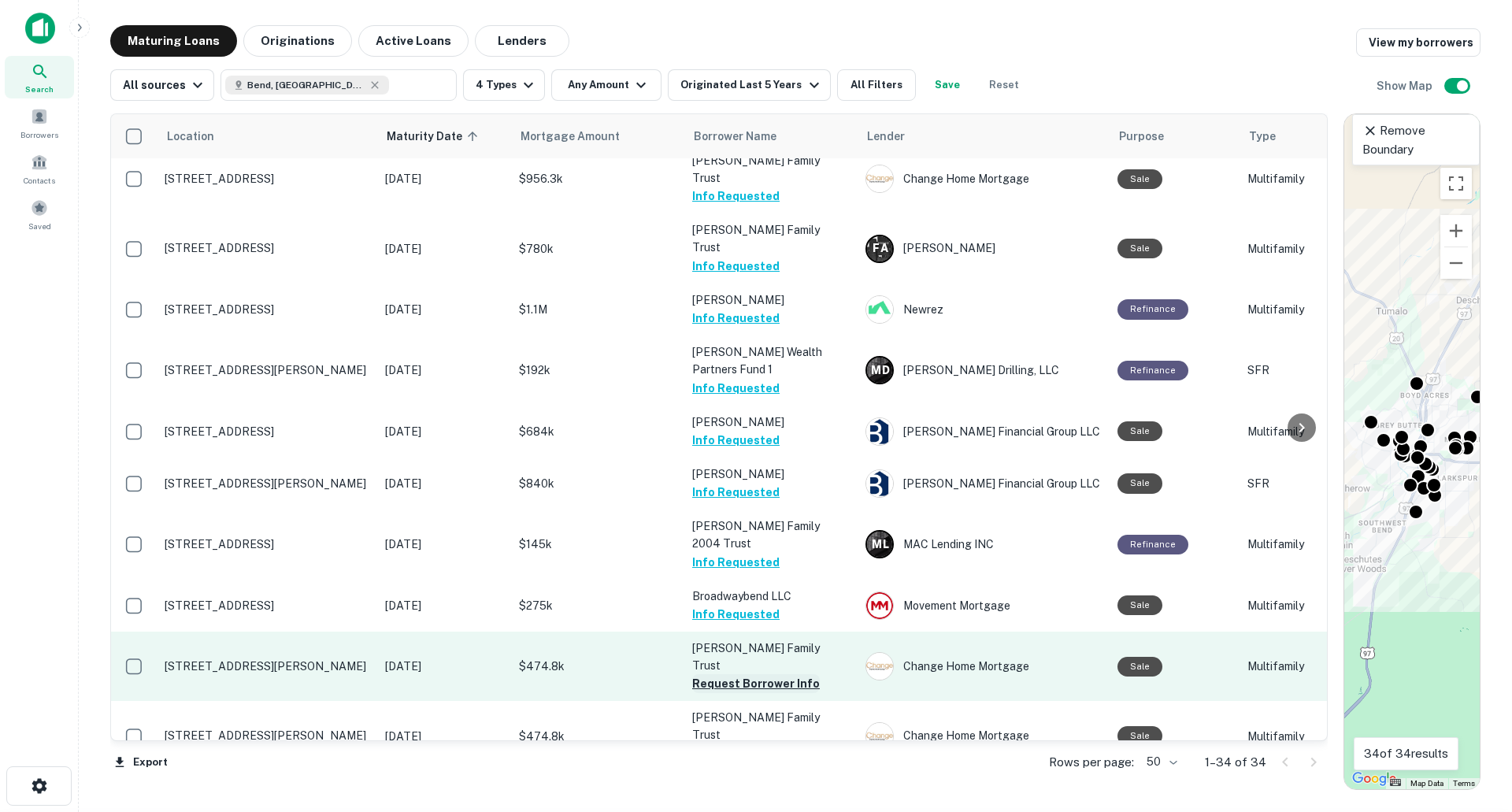
scroll to position [1244, 0]
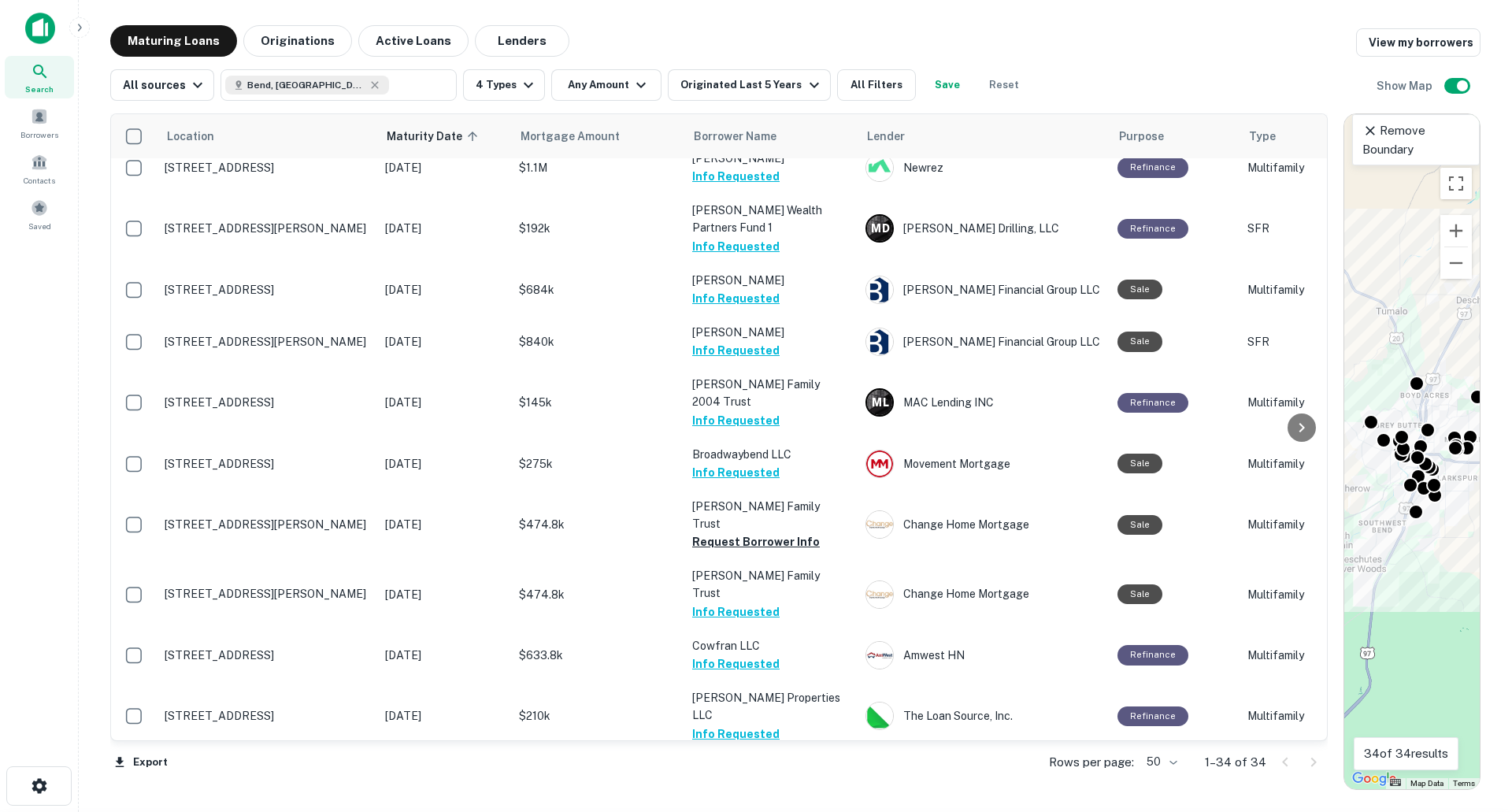
click at [751, 778] on button "Request Borrower Info" at bounding box center [755, 787] width 127 height 19
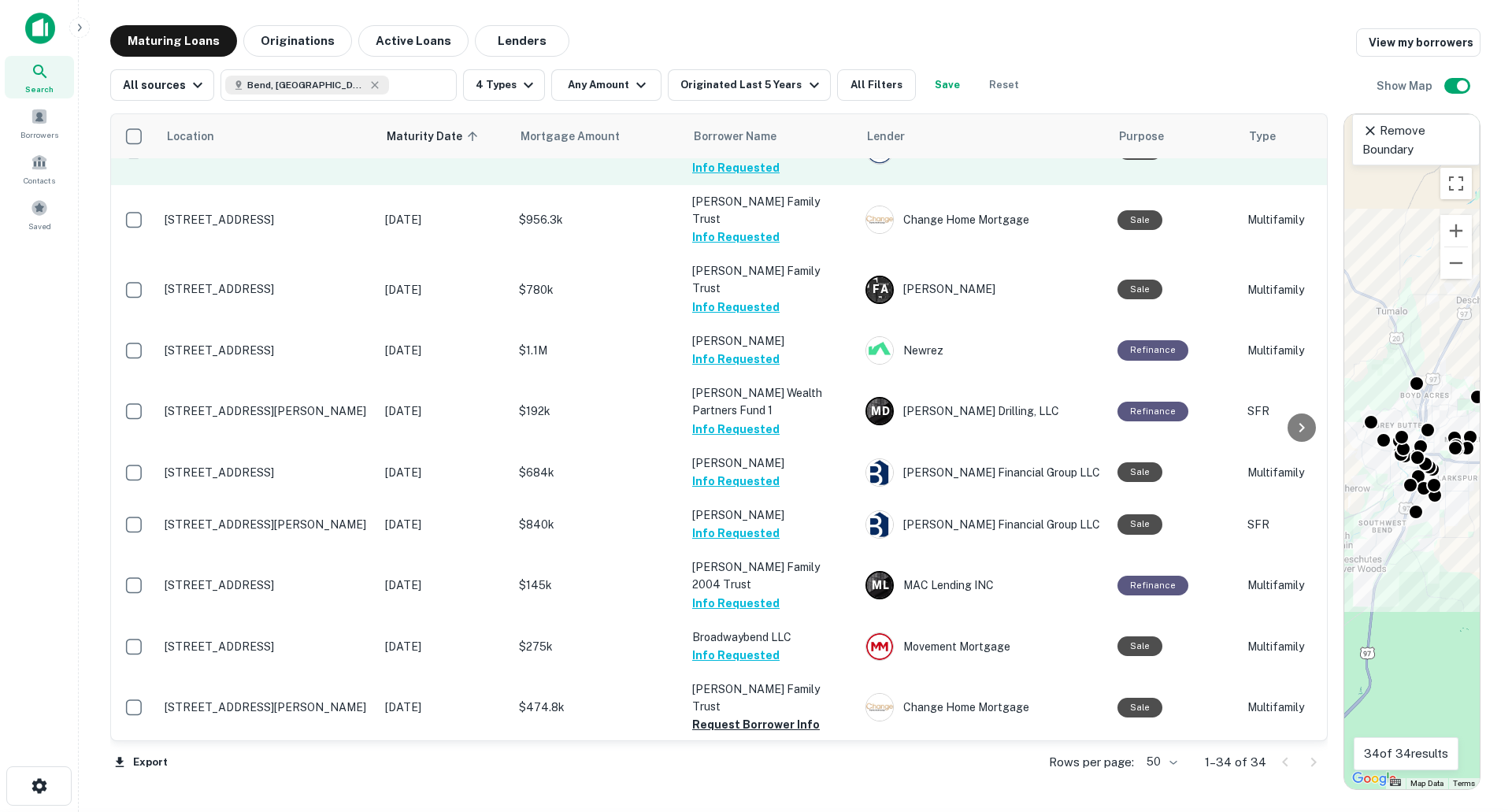
scroll to position [772, 0]
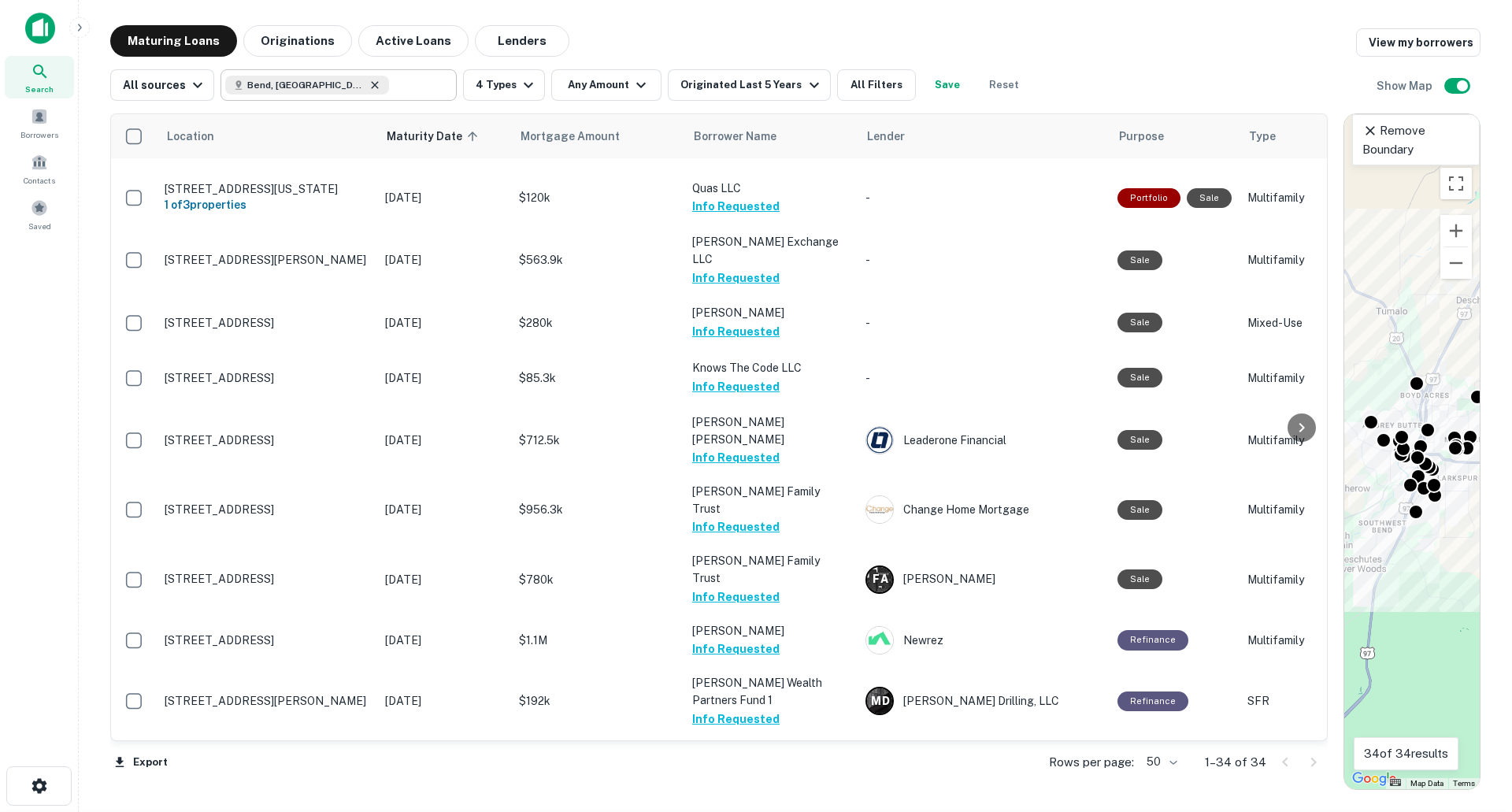
click at [369, 88] on icon at bounding box center [375, 85] width 13 height 13
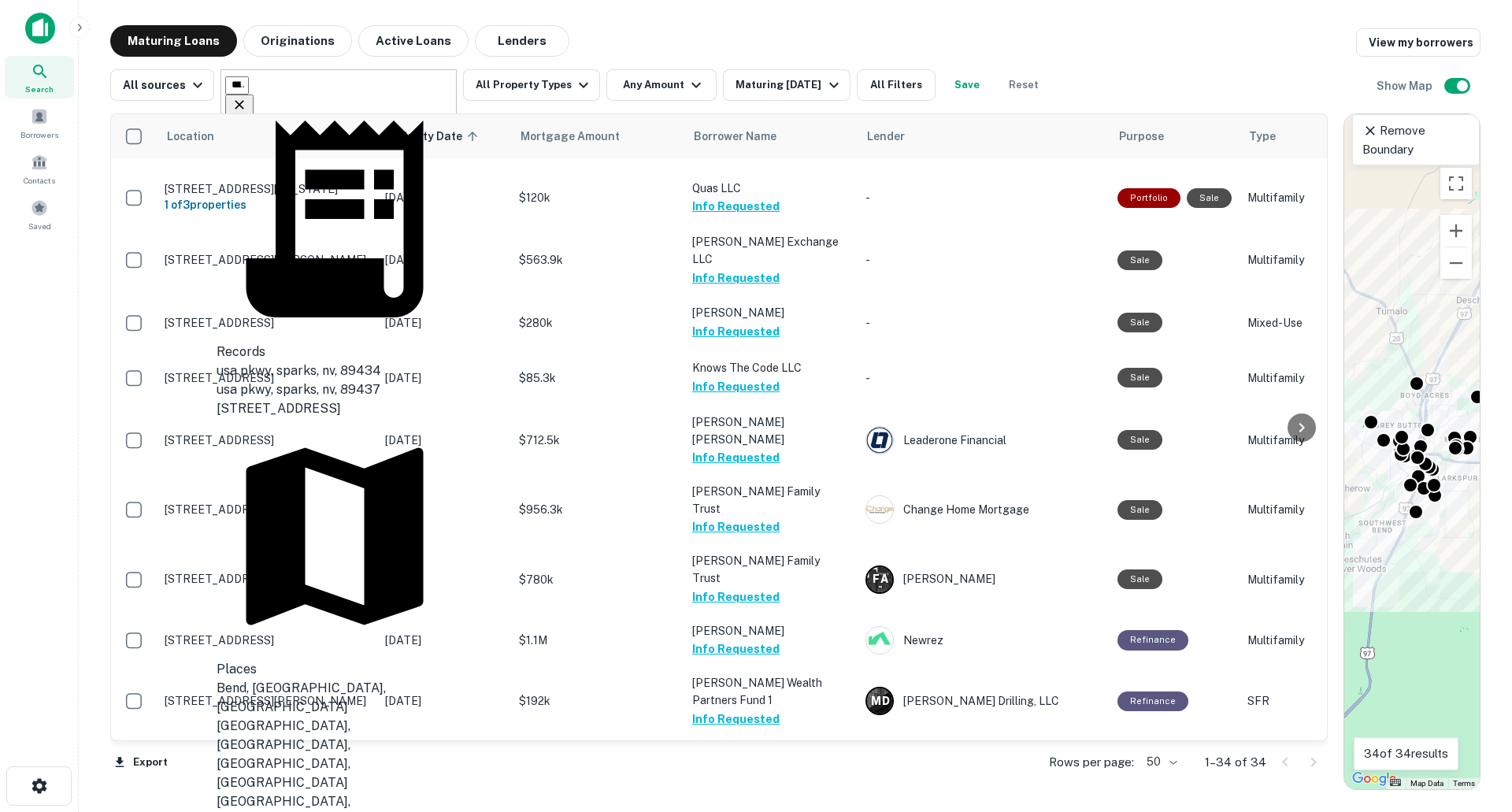
click at [249, 88] on input "**********" at bounding box center [237, 85] width 24 height 18
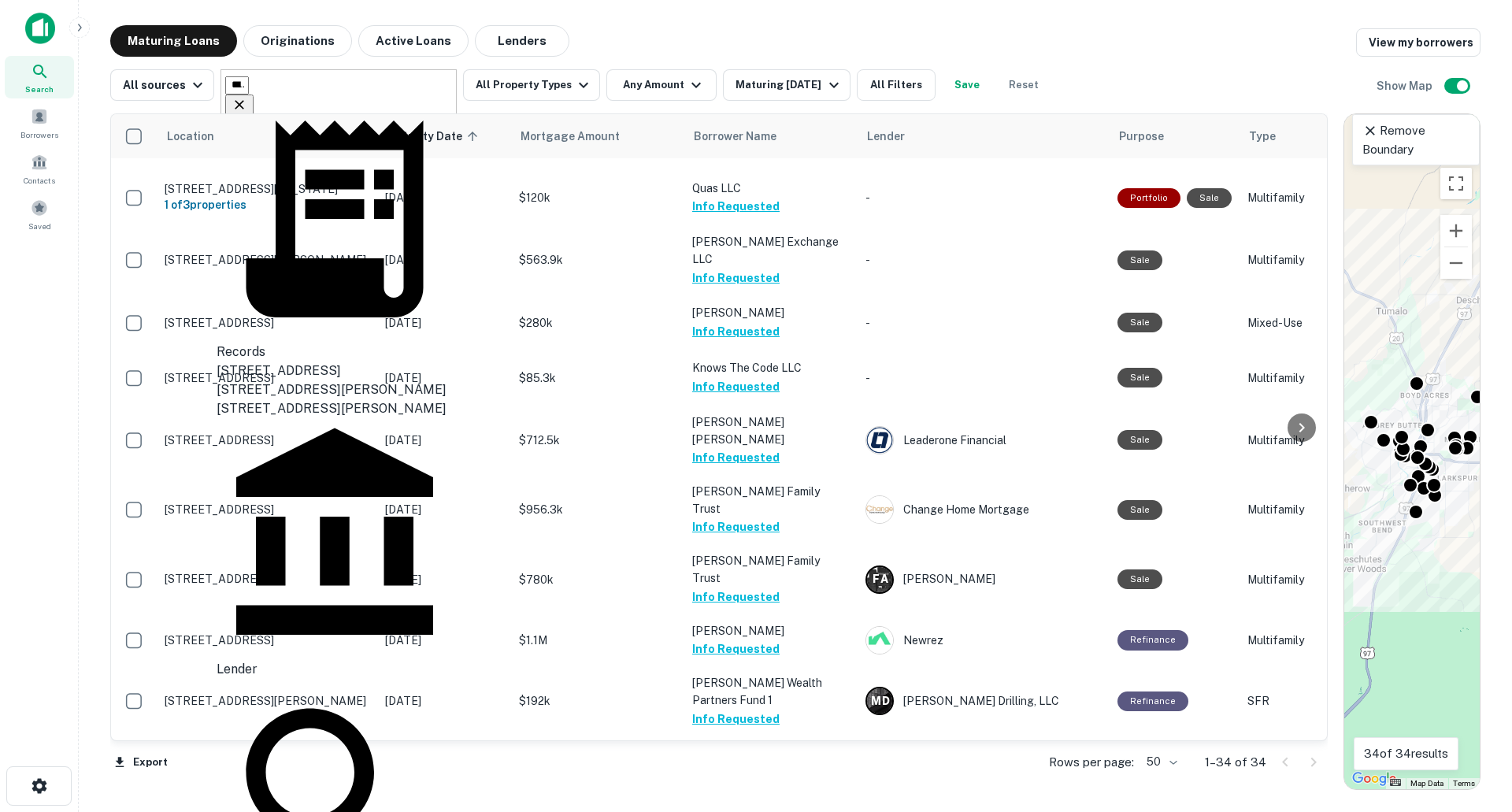
type input "**********"
drag, startPoint x: 295, startPoint y: 82, endPoint x: 212, endPoint y: 81, distance: 83.0
click at [215, 81] on div "**********" at bounding box center [579, 85] width 939 height 31
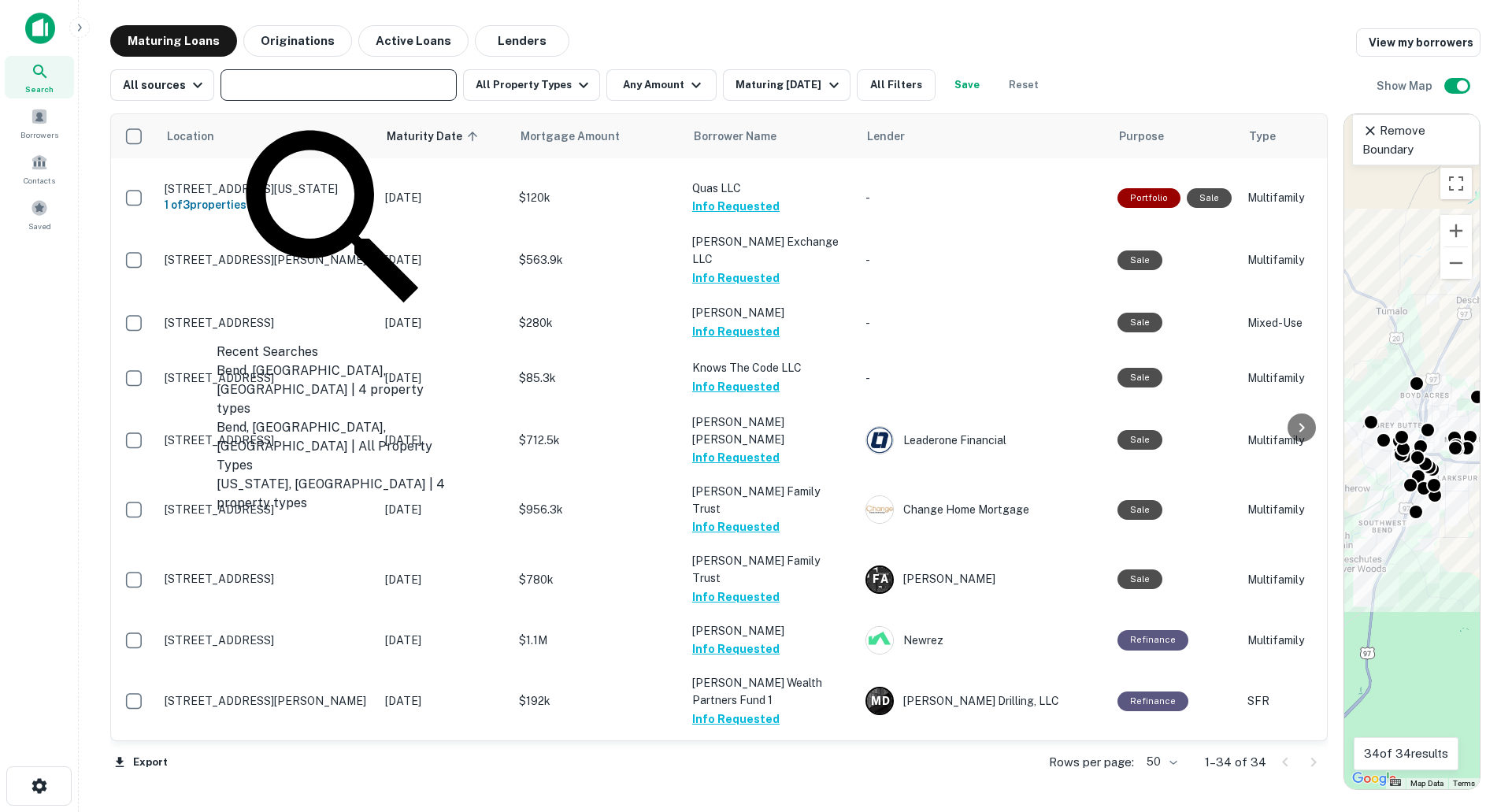
click at [254, 81] on input "text" at bounding box center [337, 85] width 224 height 22
type input "****"
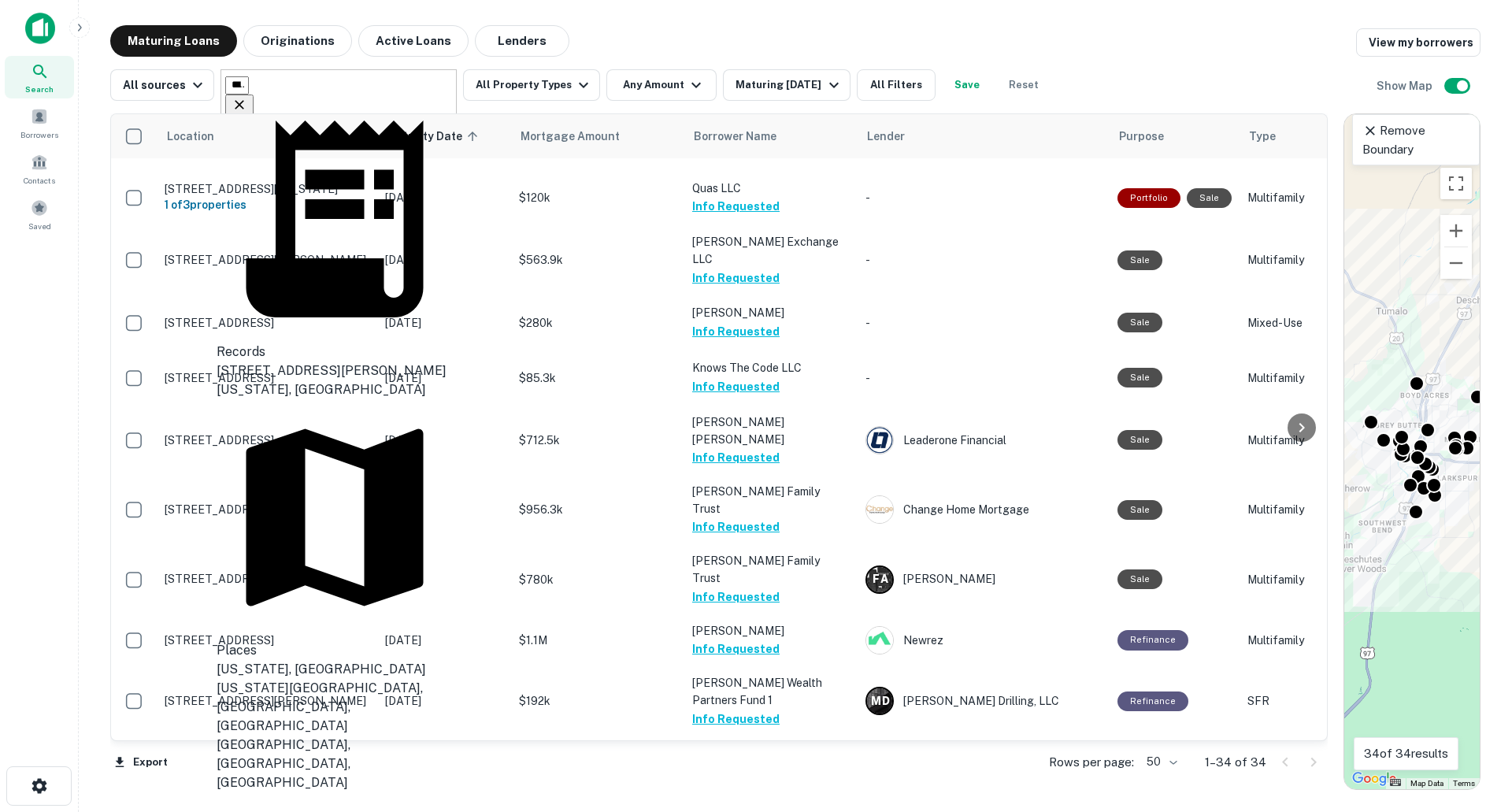
click at [296, 660] on div "[US_STATE], [GEOGRAPHIC_DATA]" at bounding box center [335, 669] width 236 height 19
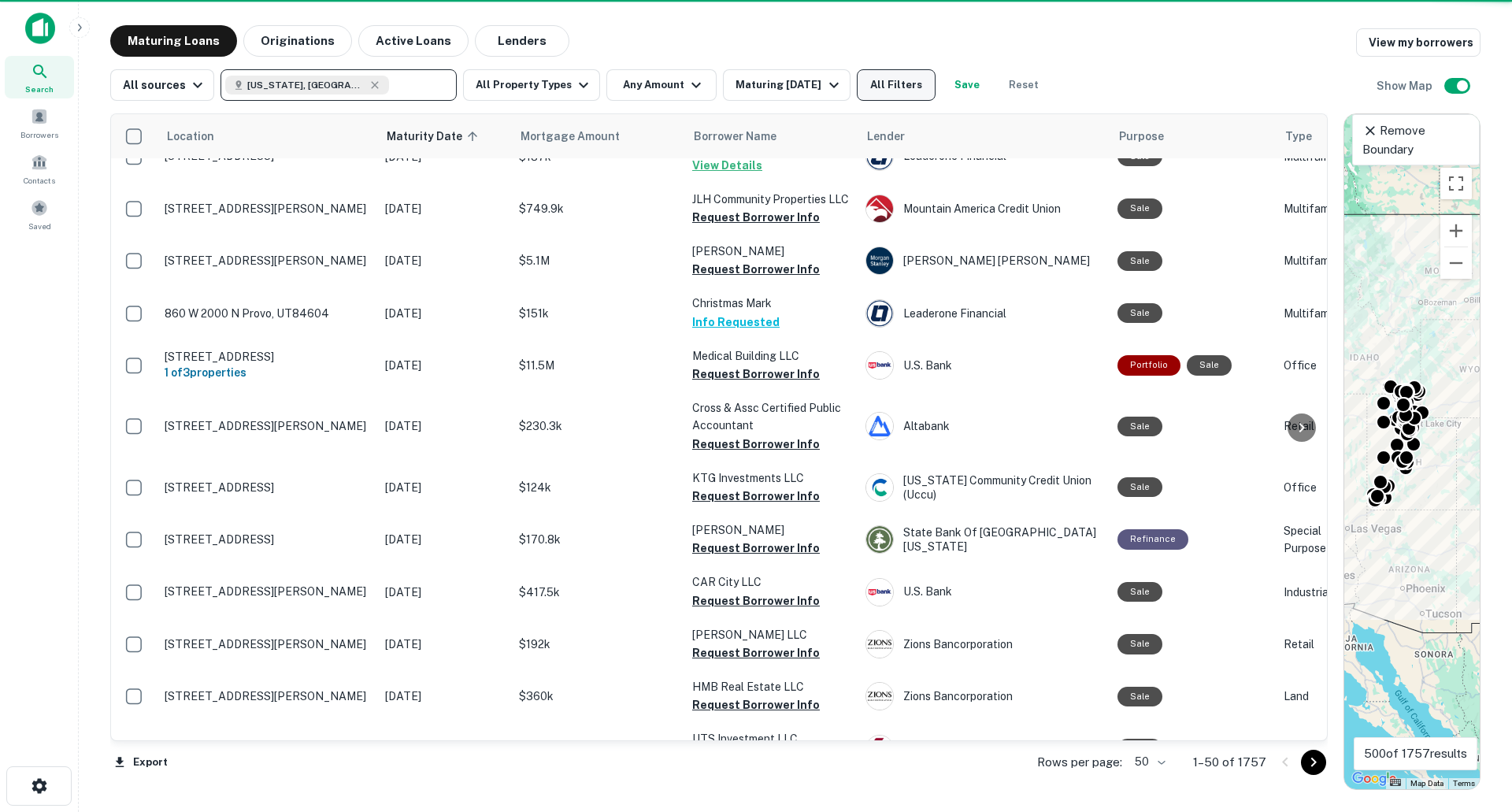
click at [909, 91] on button "All Filters" at bounding box center [896, 85] width 79 height 31
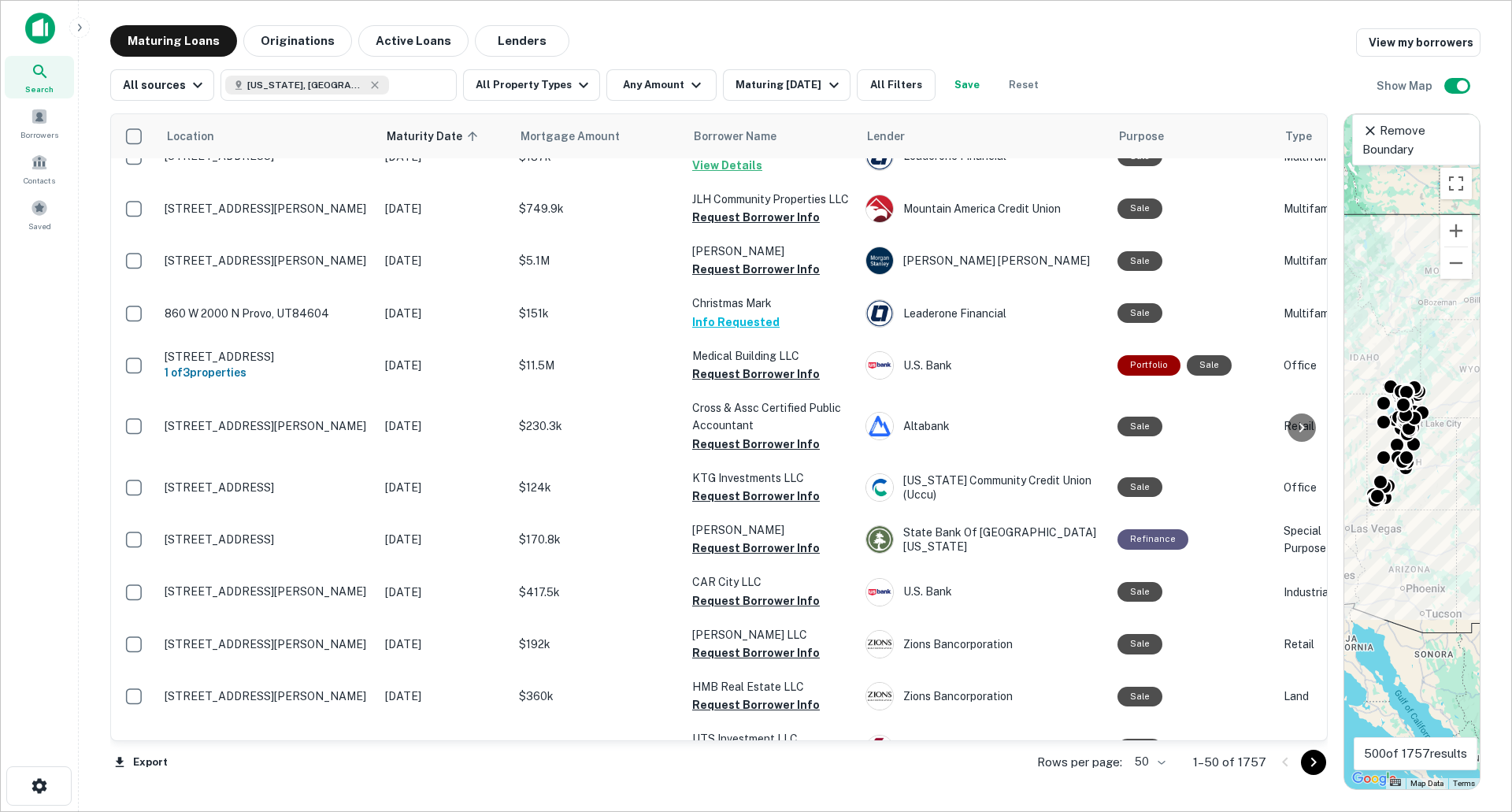
scroll to position [315, 0]
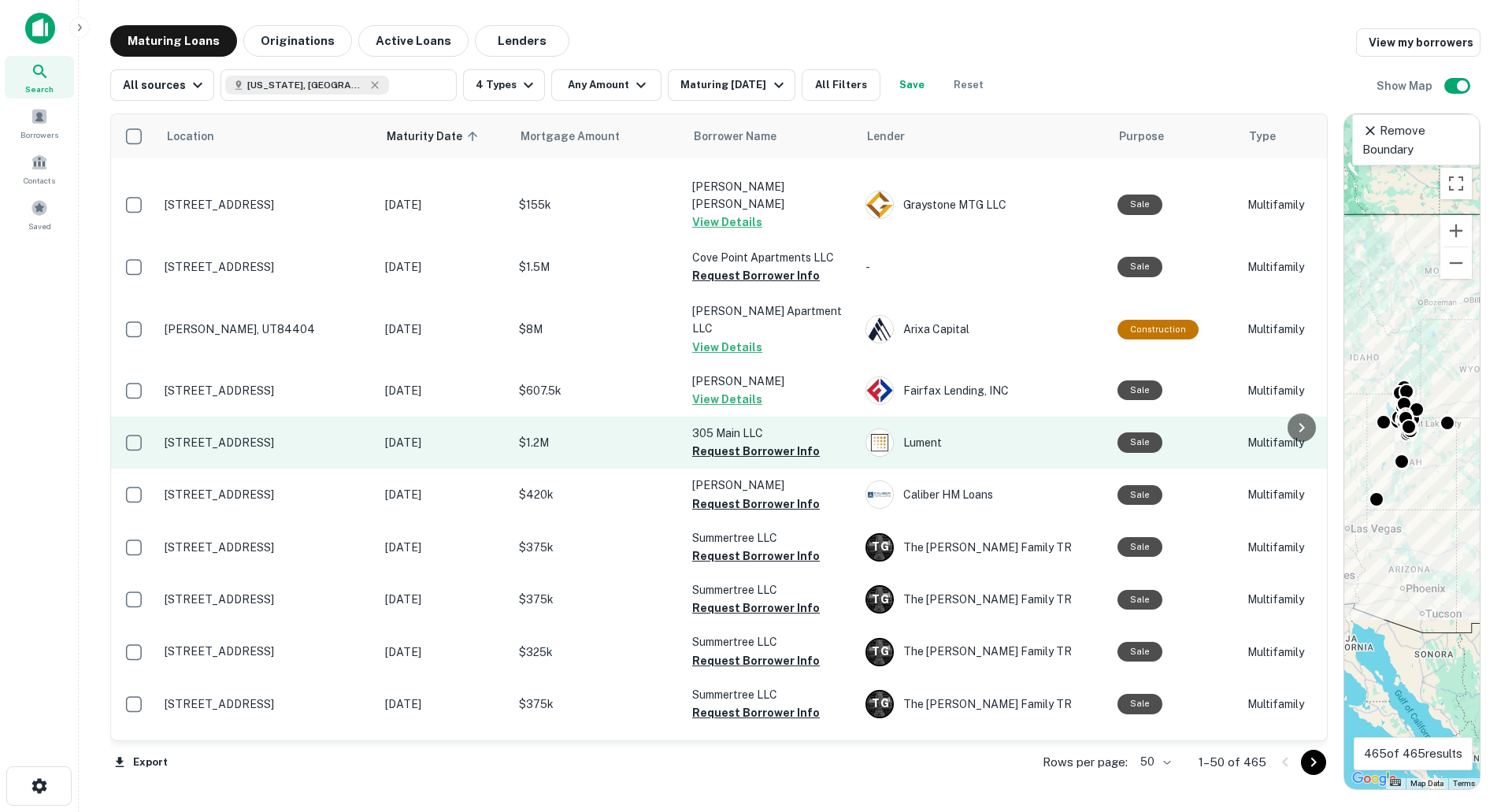
scroll to position [457, 0]
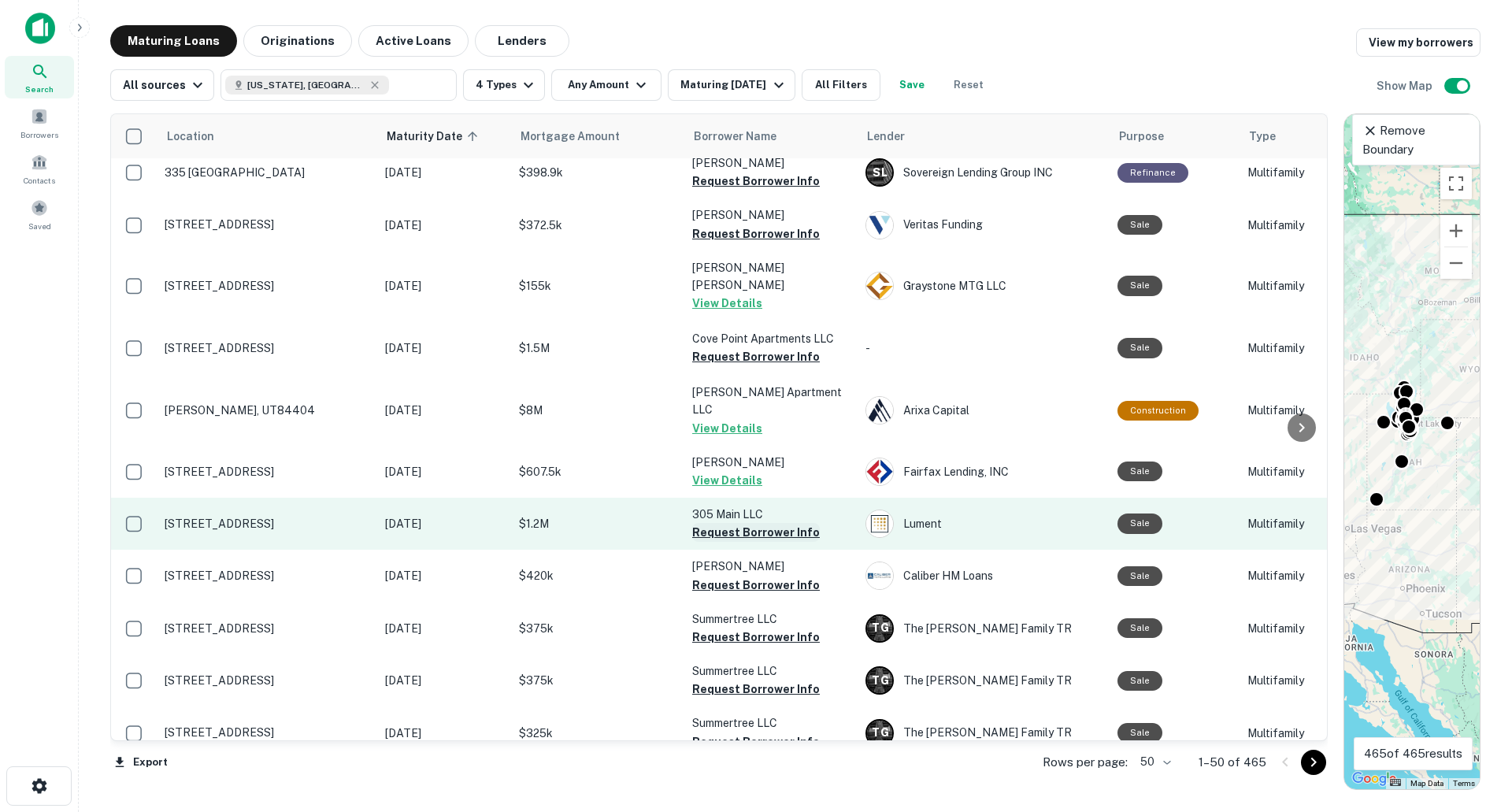
click at [731, 523] on button "Request Borrower Info" at bounding box center [755, 532] width 127 height 19
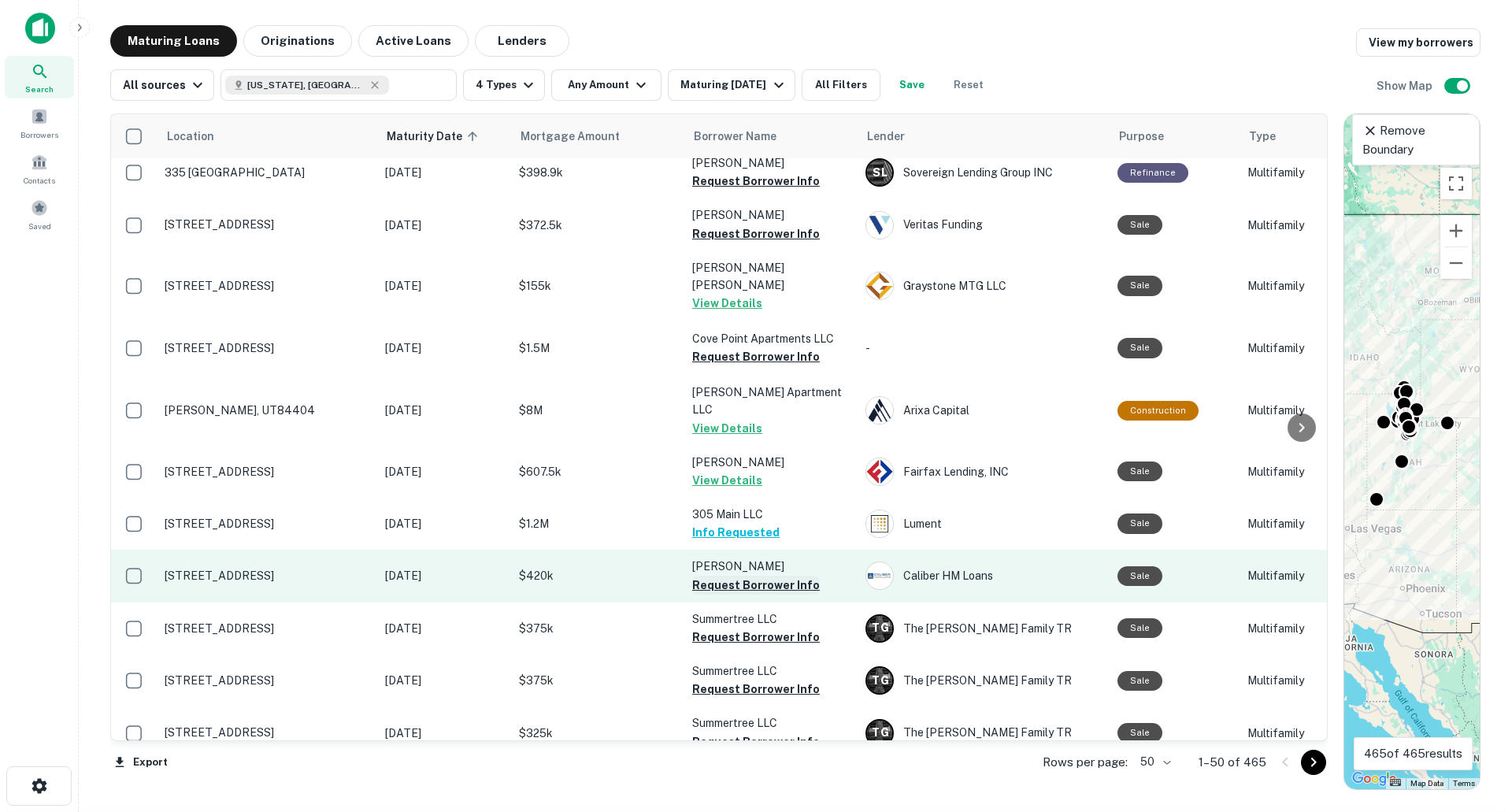
click at [731, 576] on button "Request Borrower Info" at bounding box center [755, 585] width 127 height 19
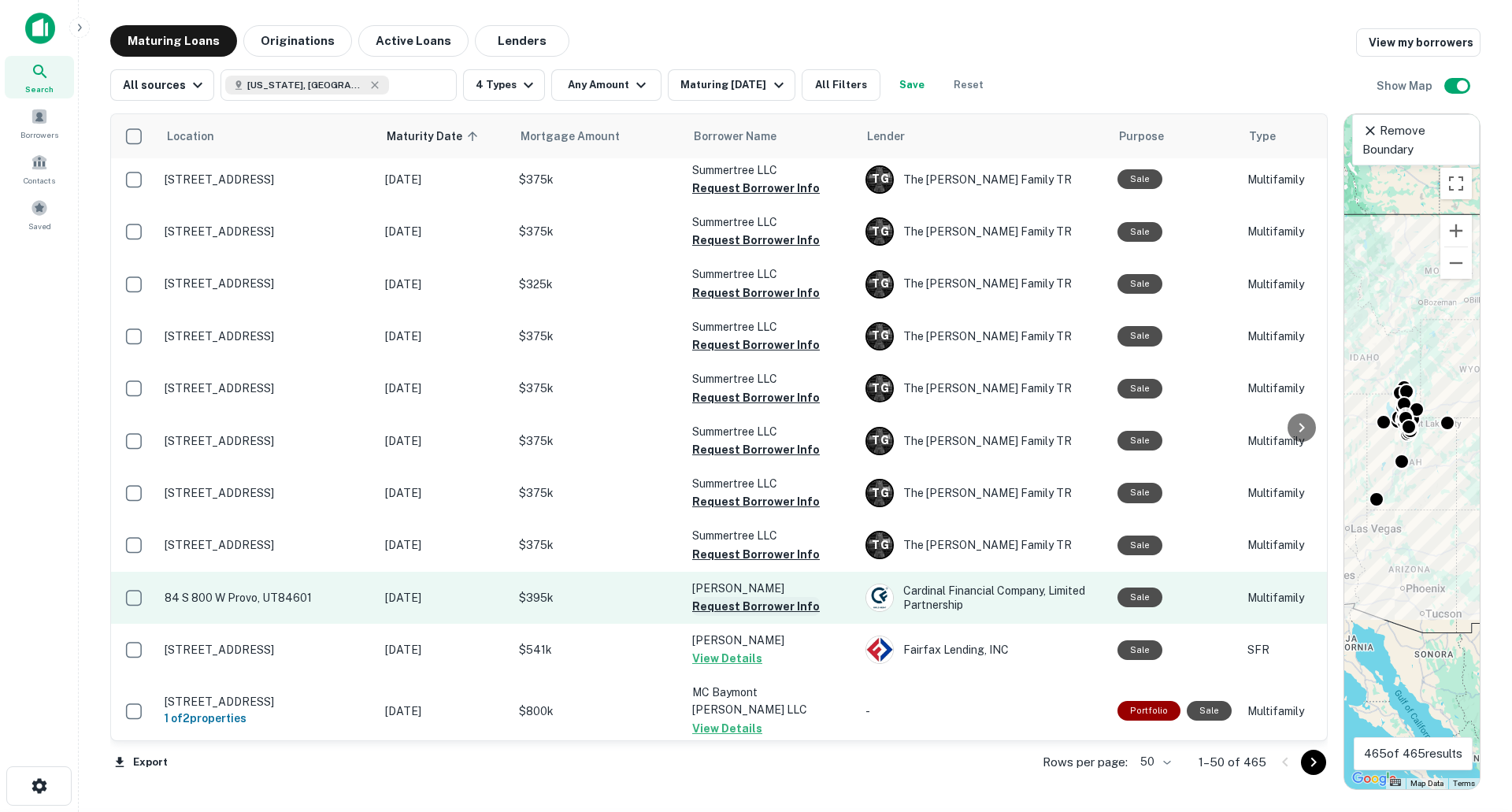
scroll to position [1008, 0]
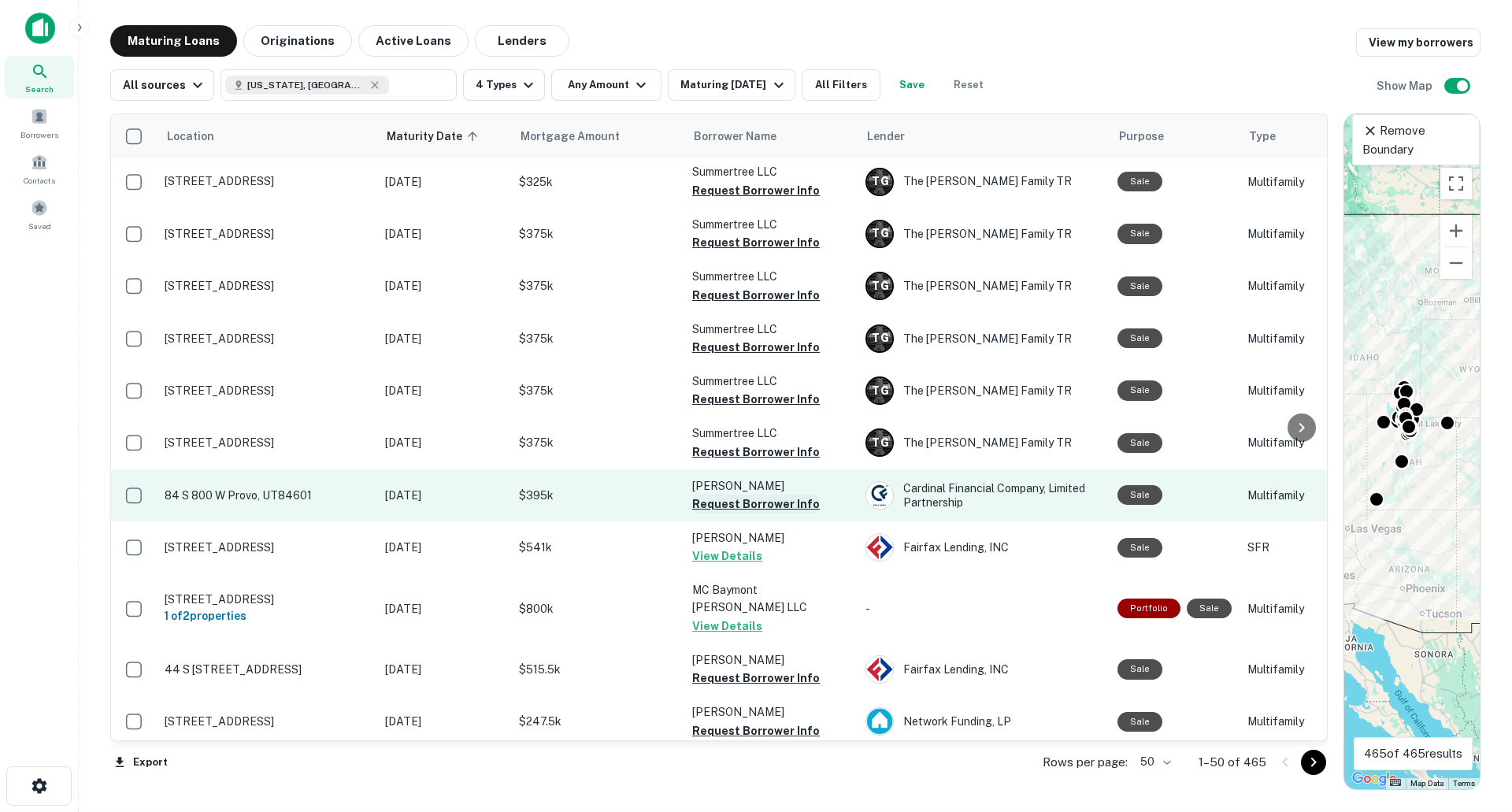
click at [735, 494] on button "Request Borrower Info" at bounding box center [755, 503] width 127 height 19
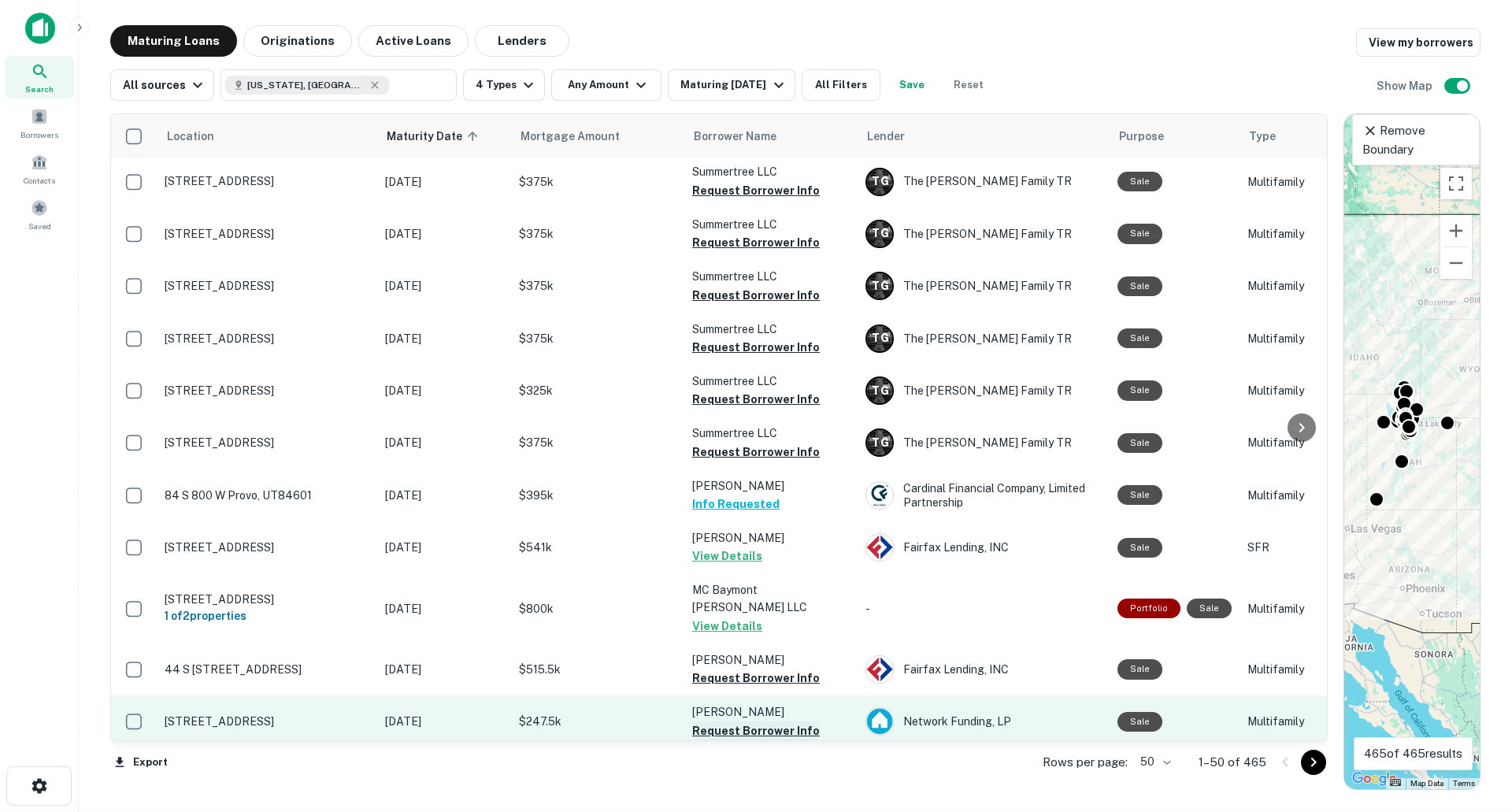
click at [770, 721] on button "Request Borrower Info" at bounding box center [755, 731] width 127 height 19
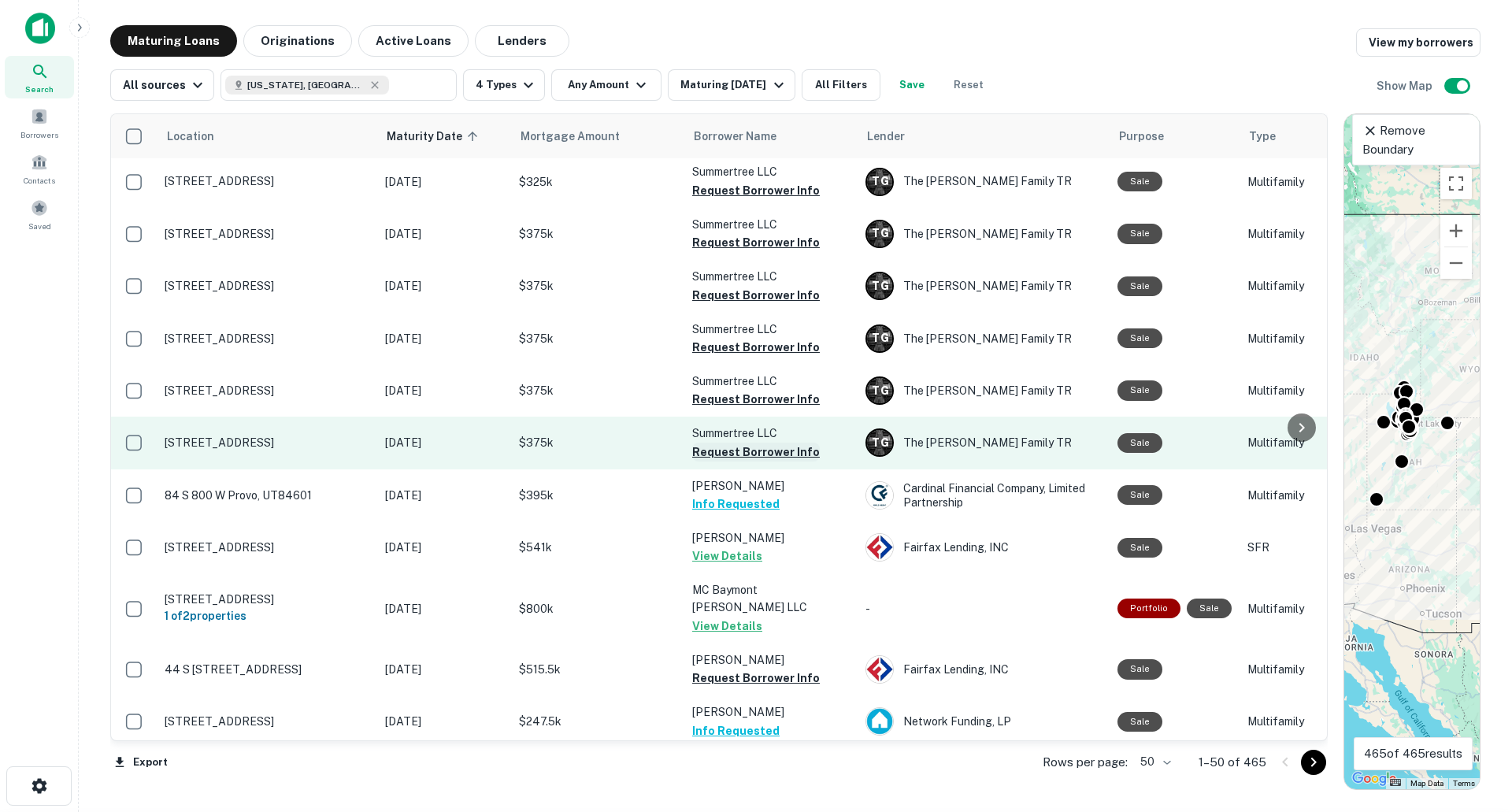
click at [747, 443] on button "Request Borrower Info" at bounding box center [755, 452] width 127 height 19
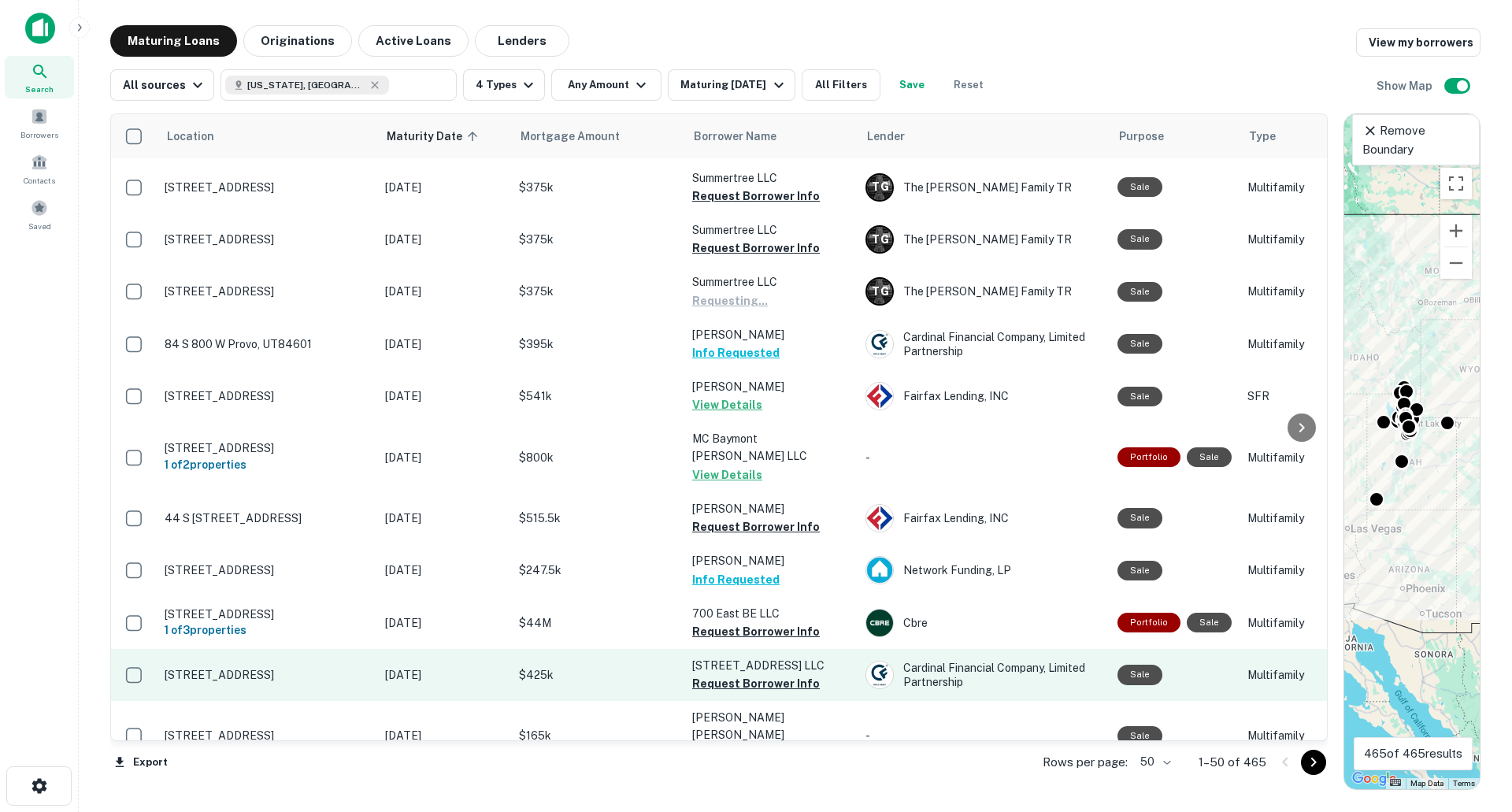
scroll to position [1165, 0]
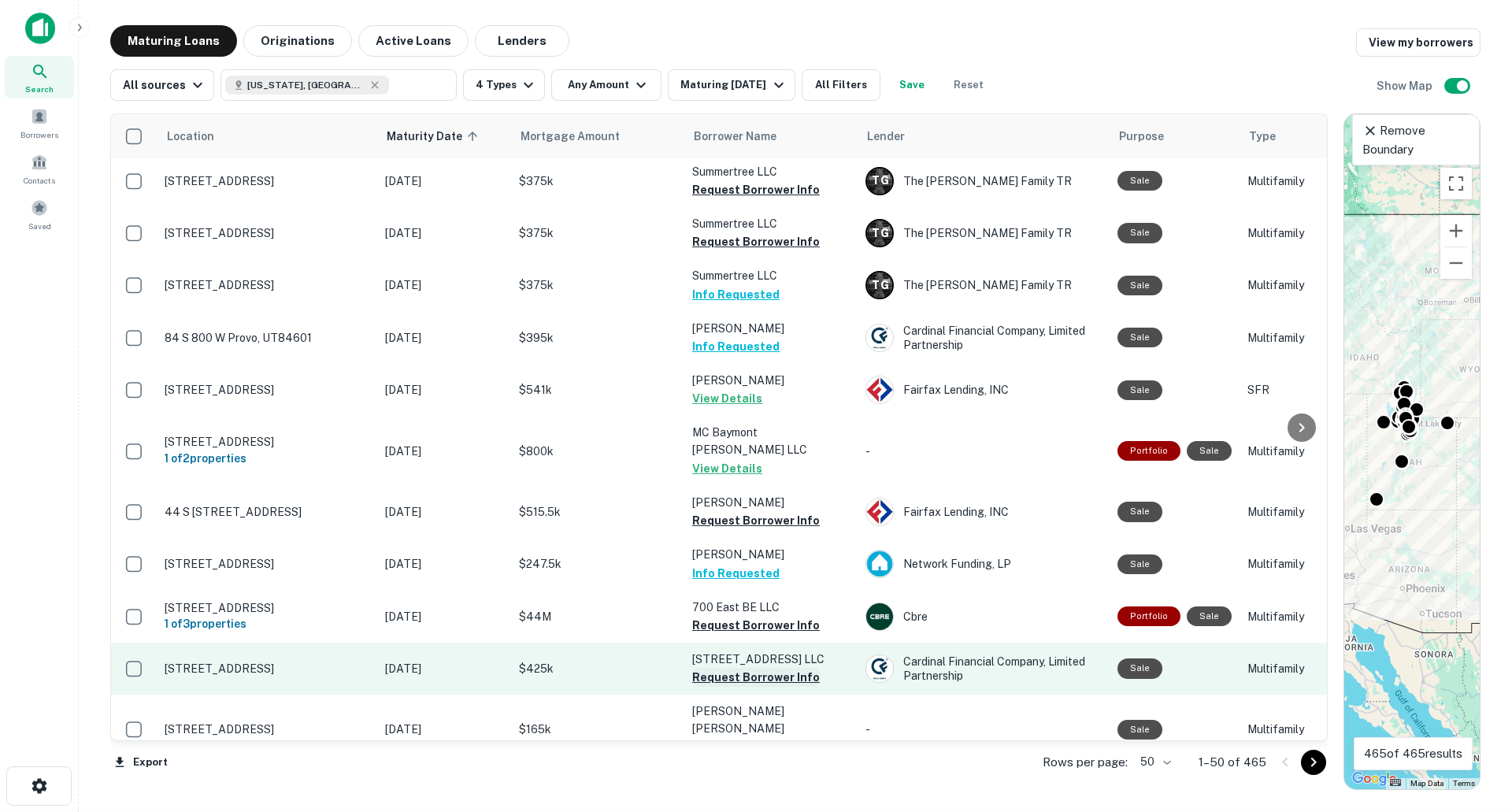
click at [725, 668] on button "Request Borrower Info" at bounding box center [755, 677] width 127 height 19
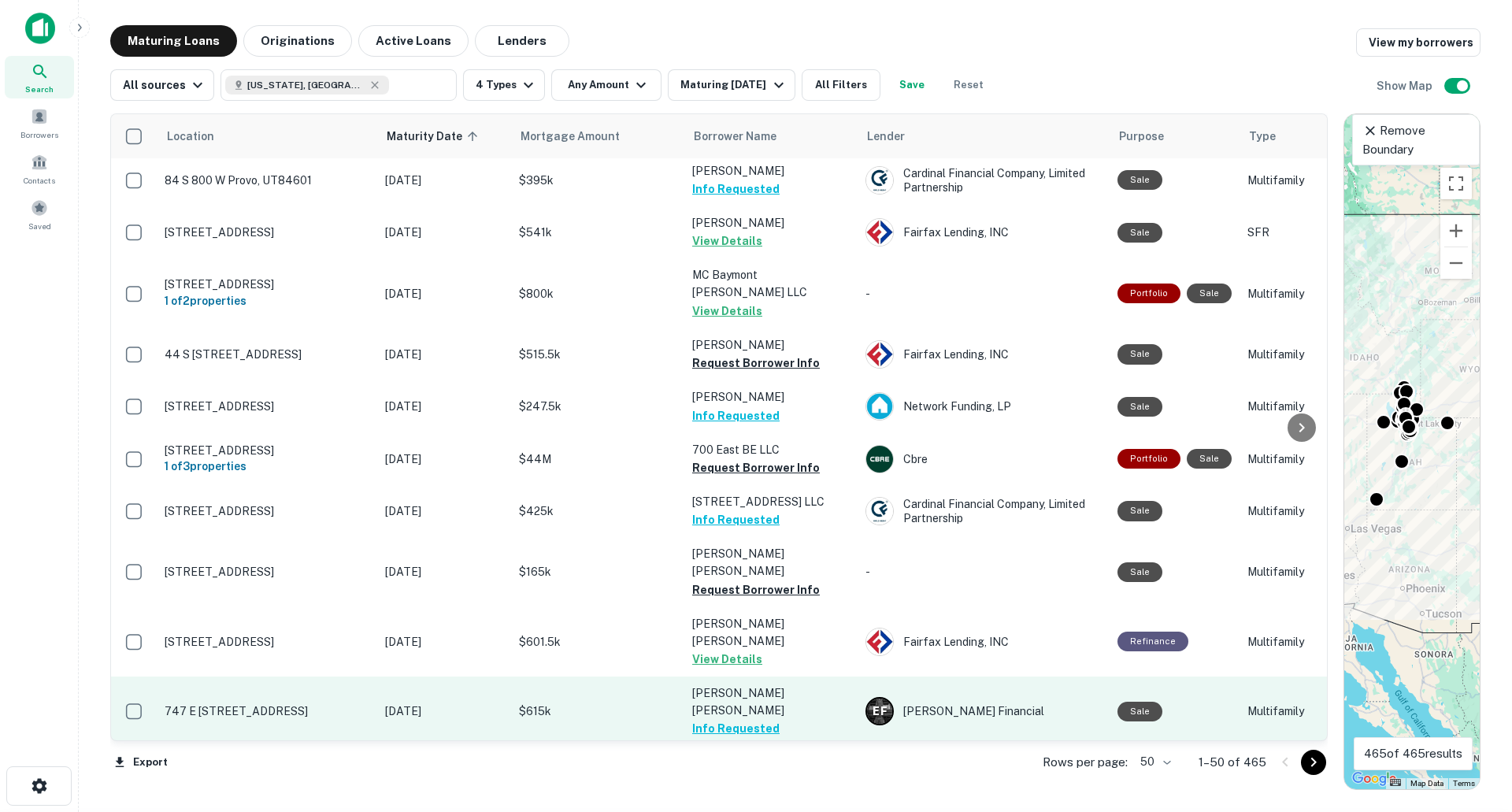
scroll to position [1480, 0]
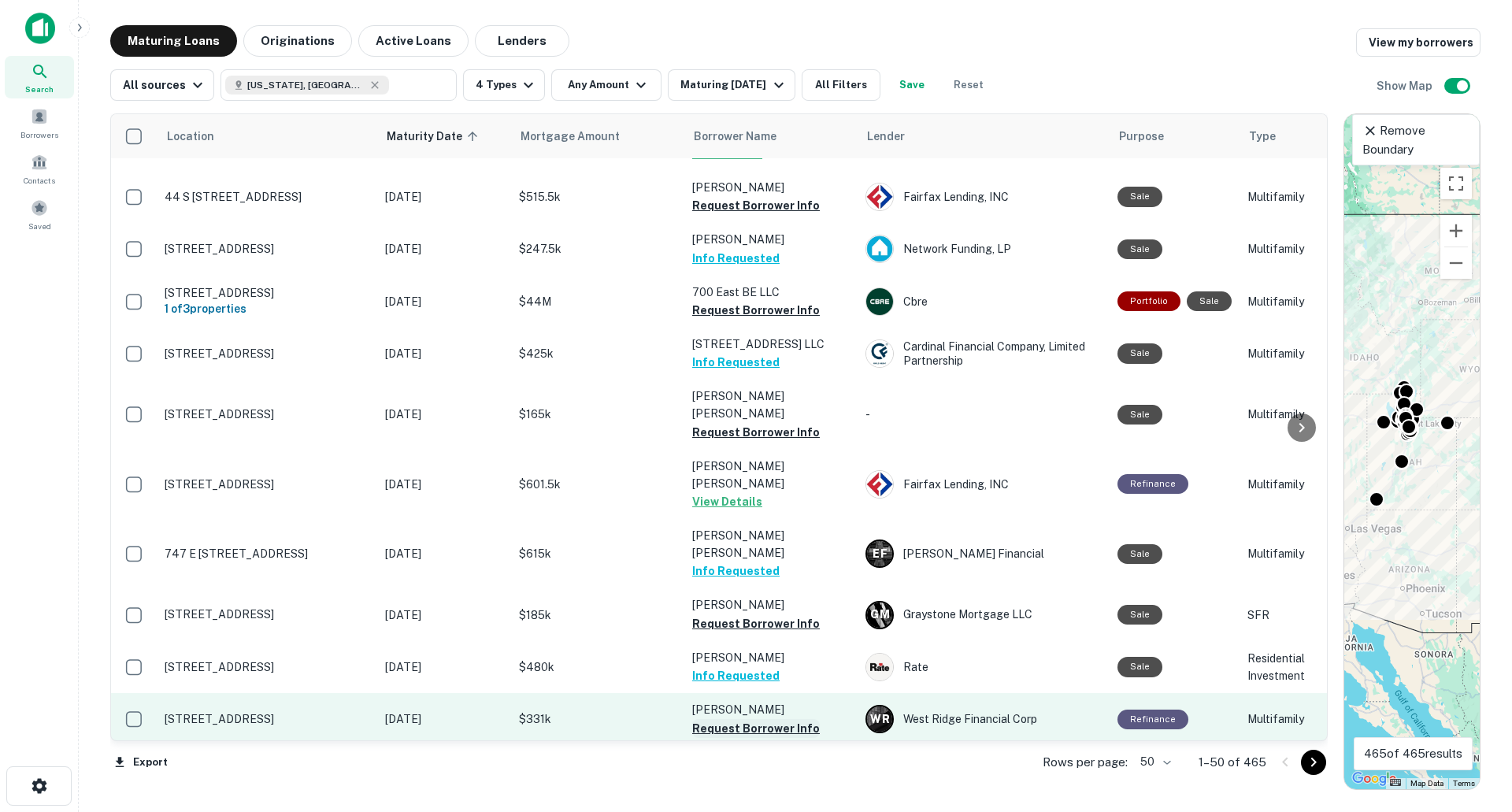
click at [714, 719] on button "Request Borrower Info" at bounding box center [755, 728] width 127 height 19
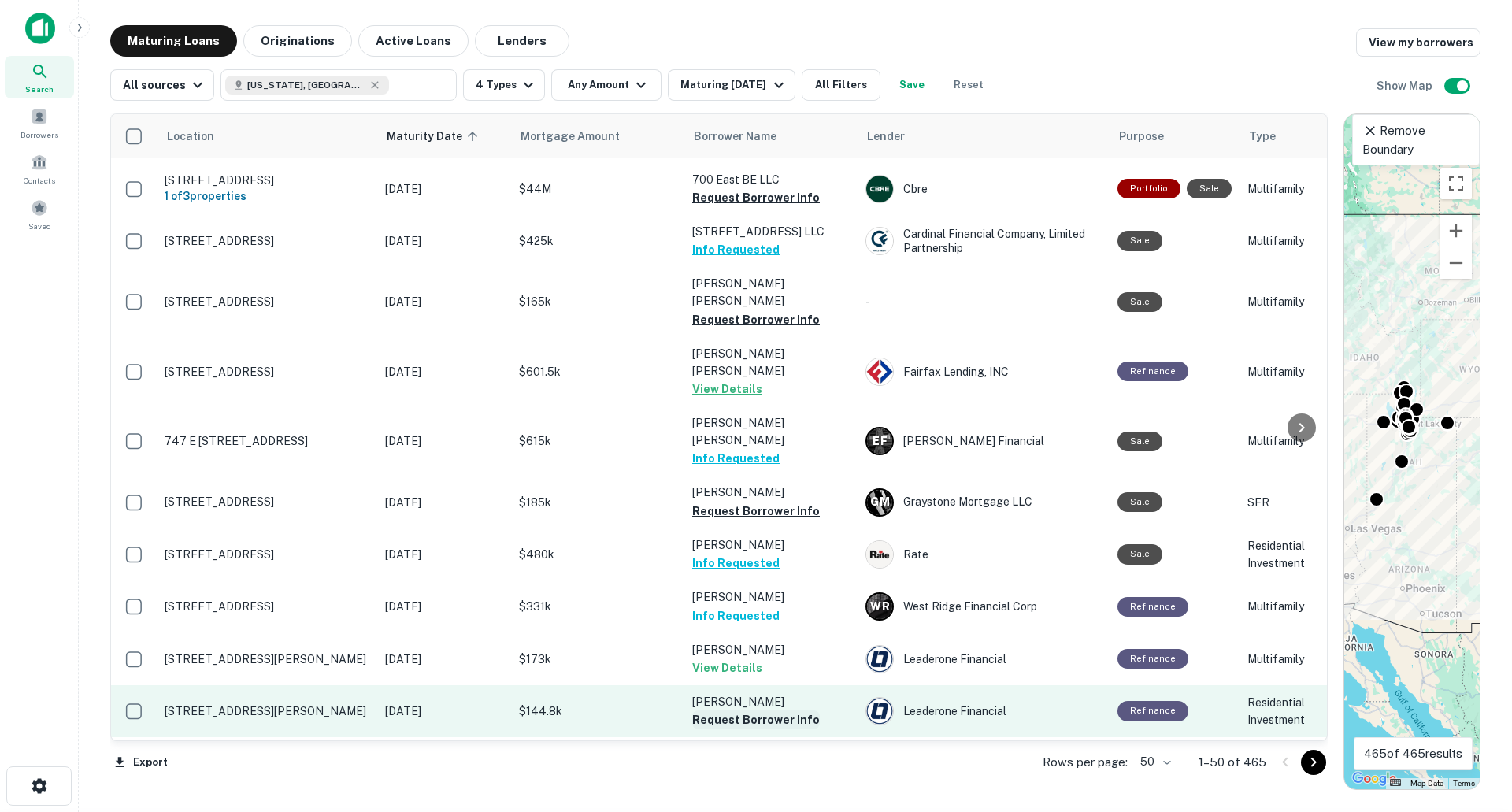
scroll to position [1639, 0]
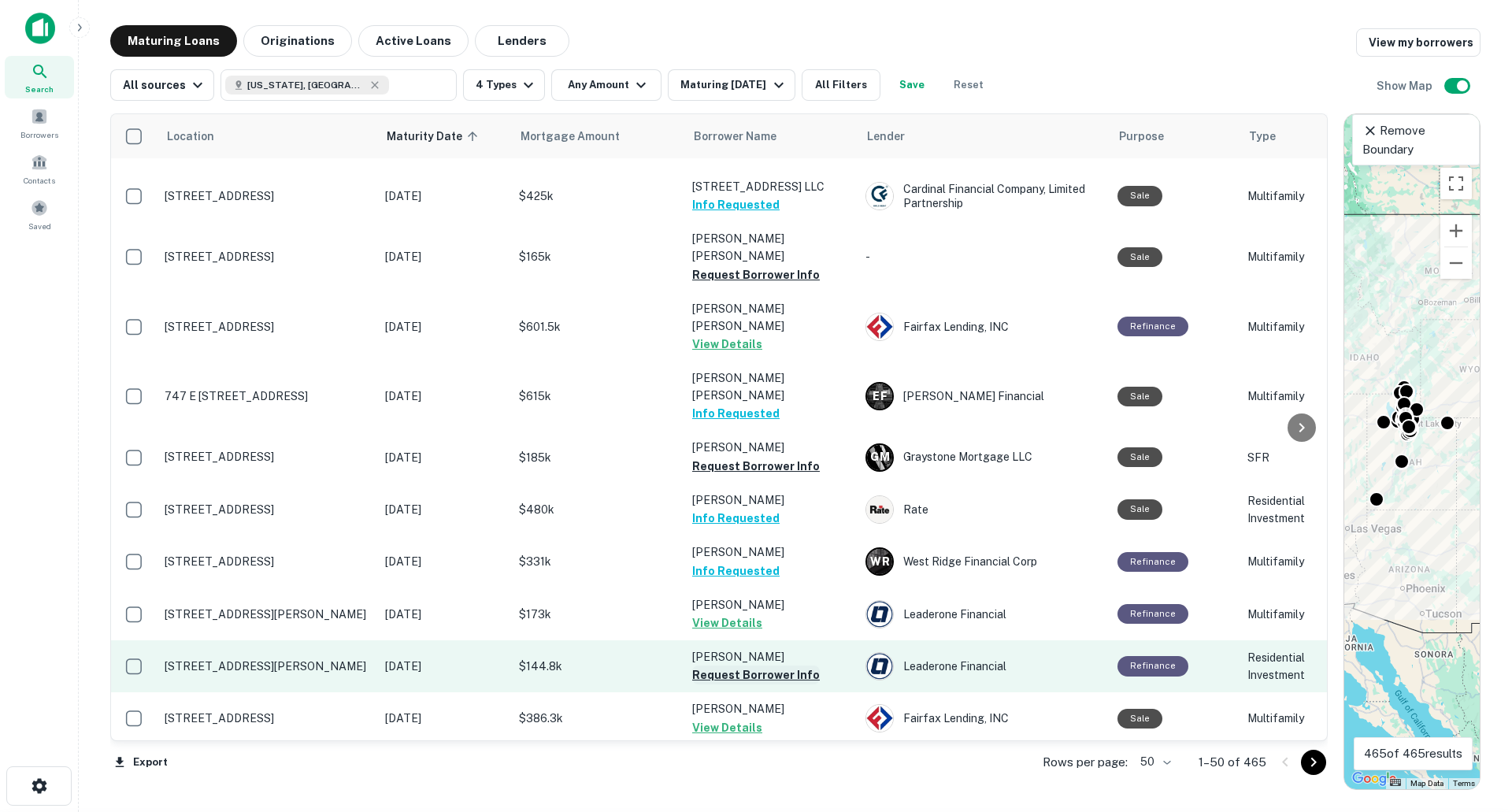
click at [716, 666] on button "Request Borrower Info" at bounding box center [755, 675] width 127 height 19
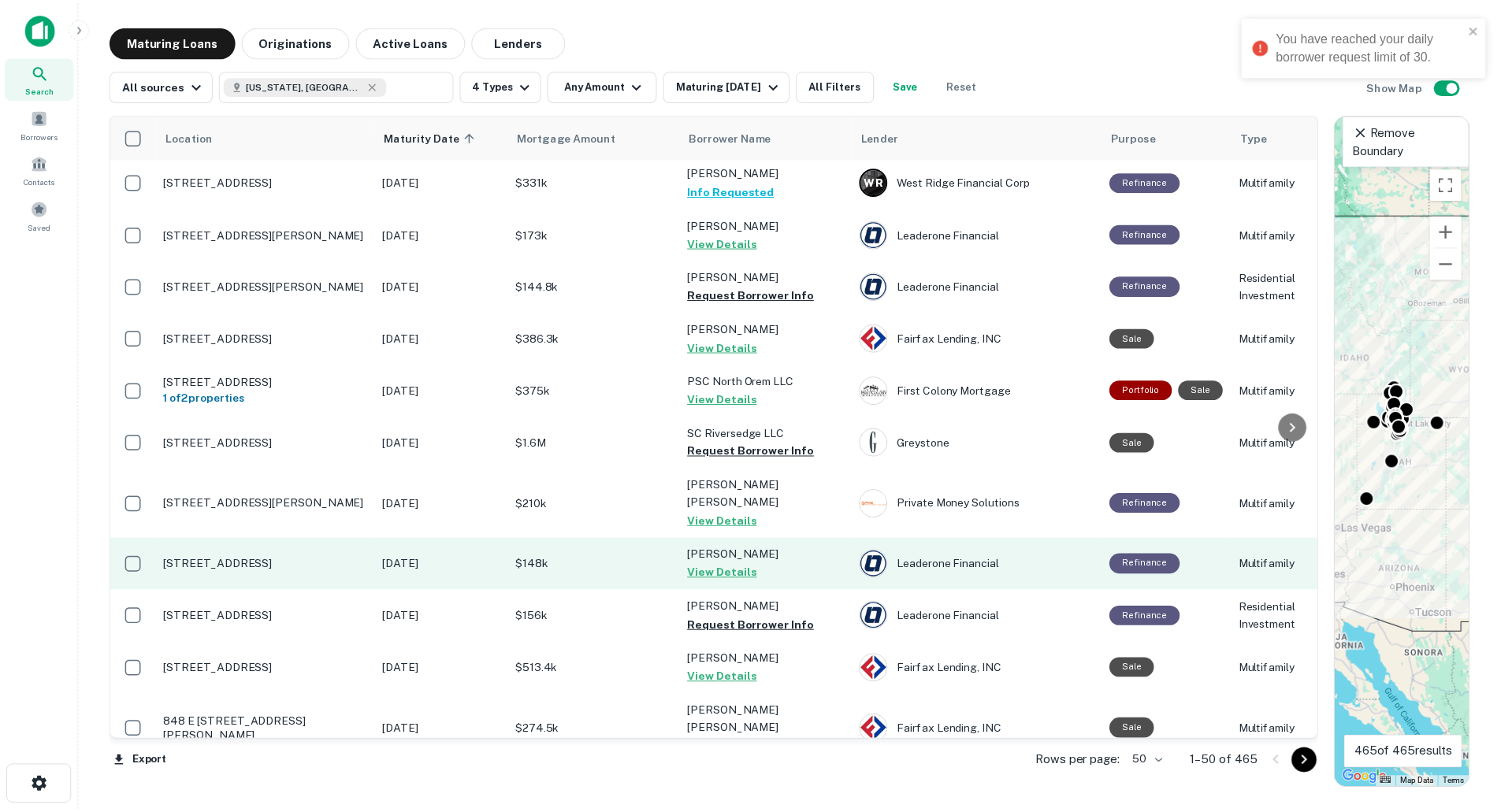
scroll to position [2032, 0]
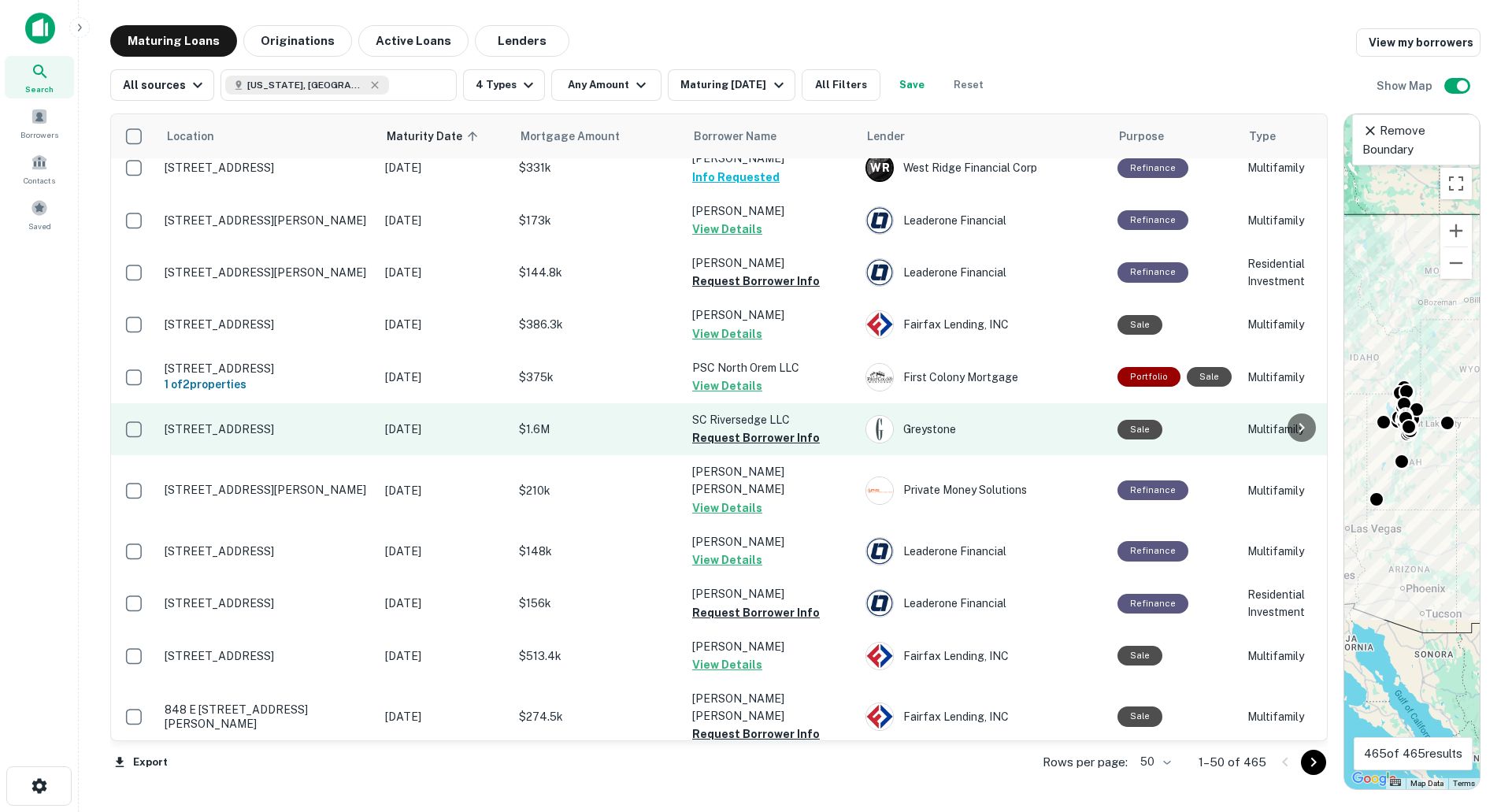
click at [430, 420] on p "[DATE]" at bounding box center [444, 428] width 118 height 17
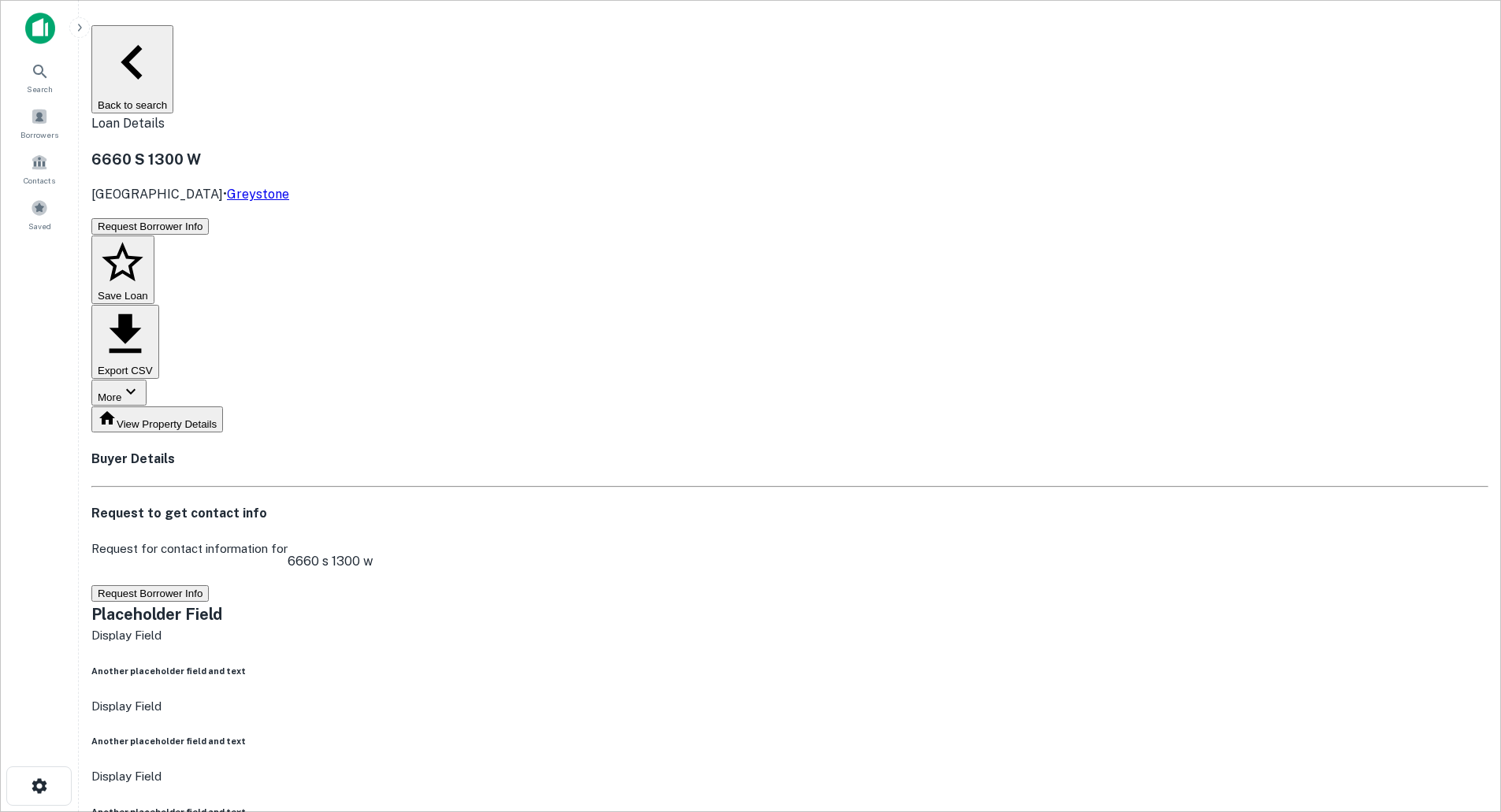
click at [810, 504] on div "Request to get contact info Request for contact information for 6660 s 1300 w R…" at bounding box center [789, 554] width 1397 height 99
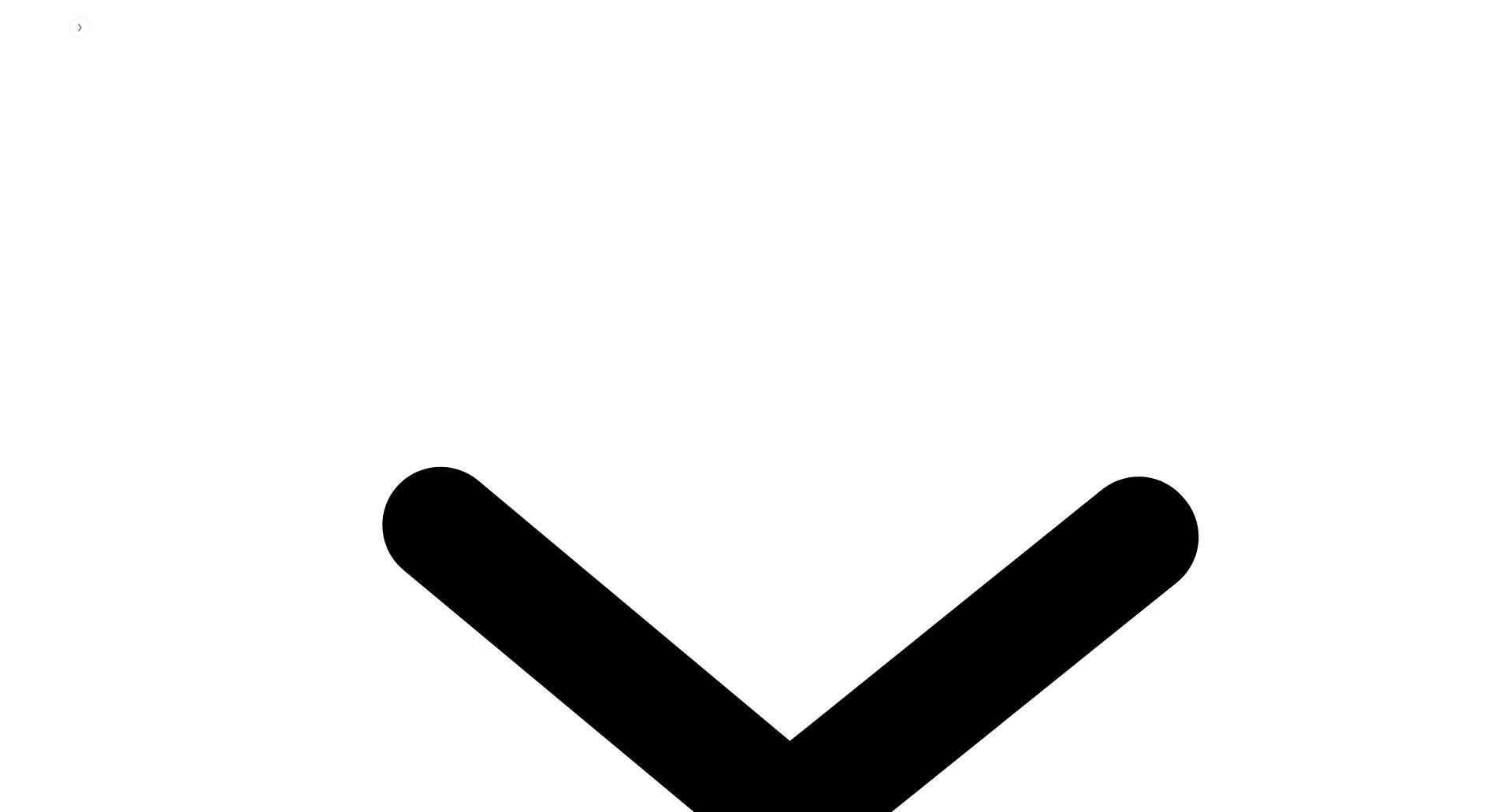
scroll to position [2131, 0]
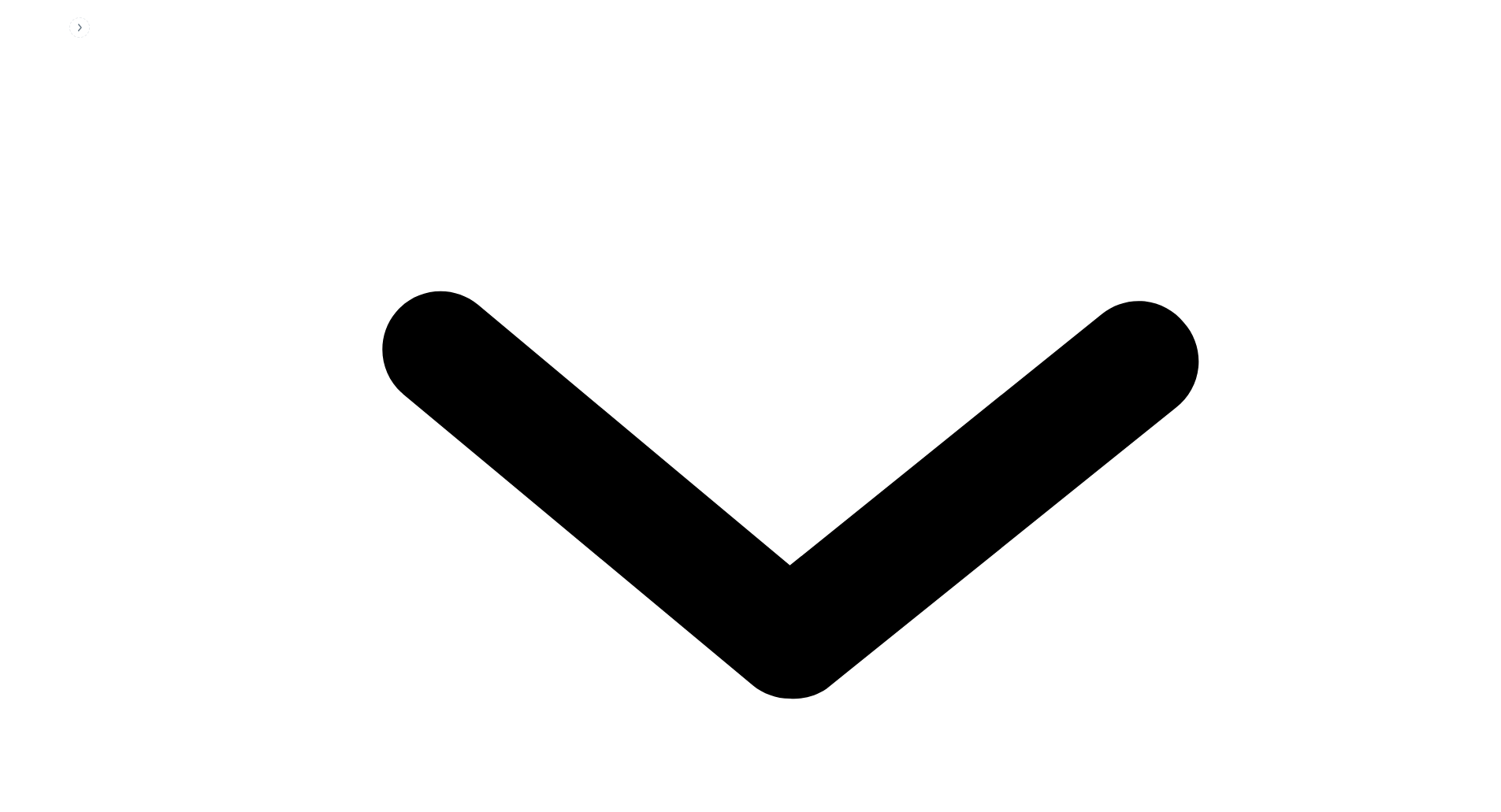
drag, startPoint x: 1049, startPoint y: 172, endPoint x: 667, endPoint y: 214, distance: 384.3
